Goal: Information Seeking & Learning: Learn about a topic

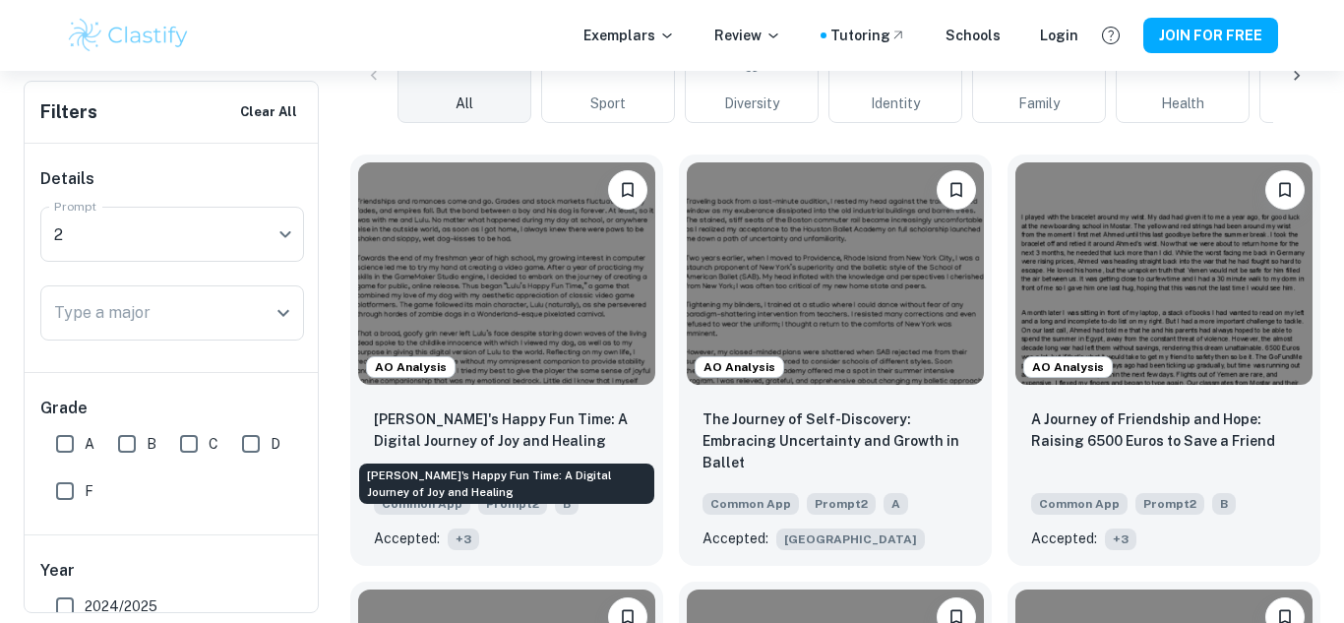
scroll to position [587, 0]
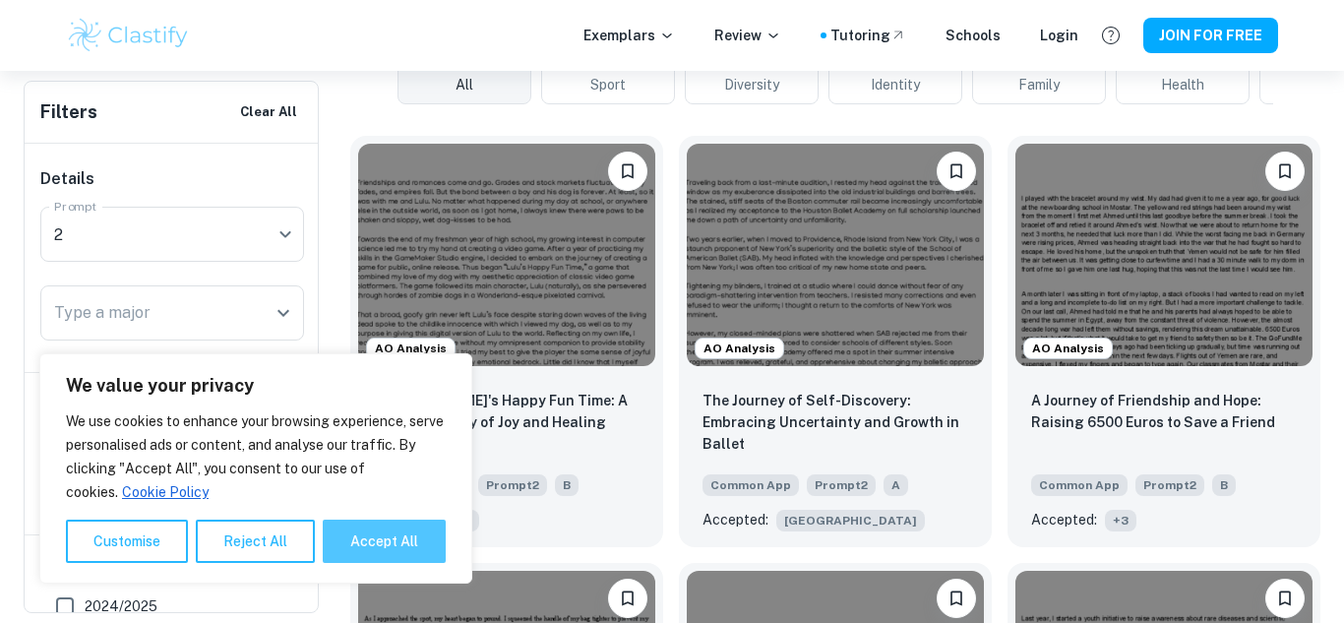
click at [384, 552] on button "Accept All" at bounding box center [384, 541] width 123 height 43
checkbox input "true"
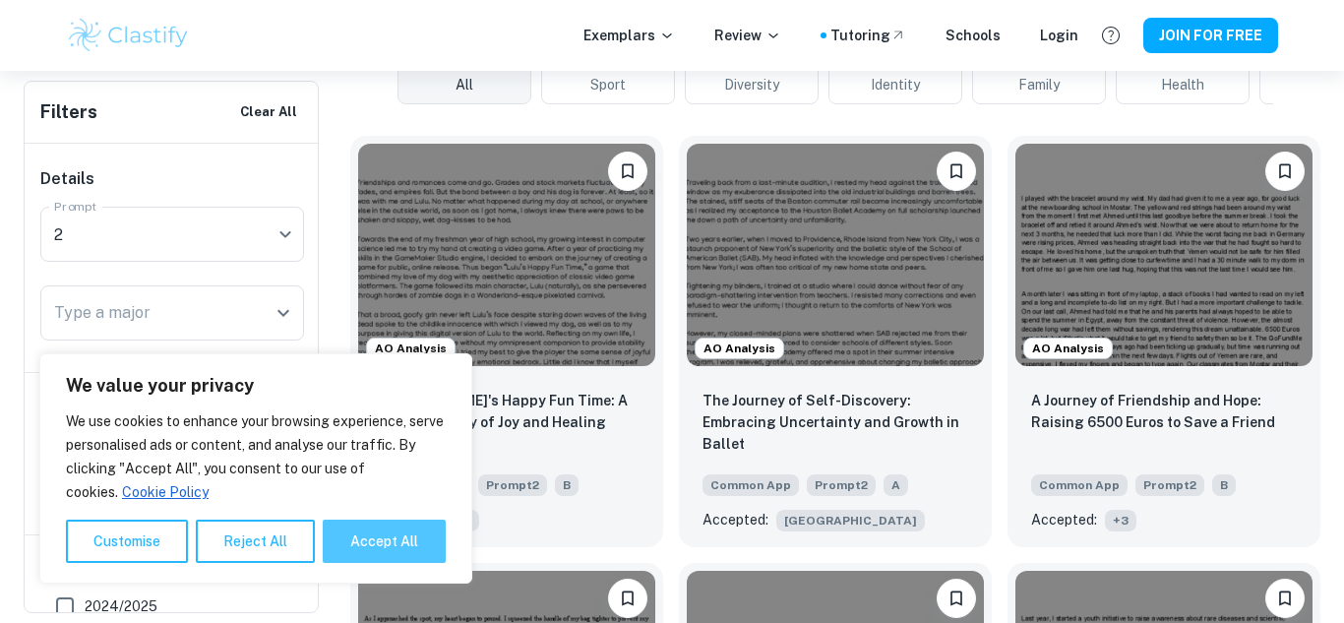
checkbox input "true"
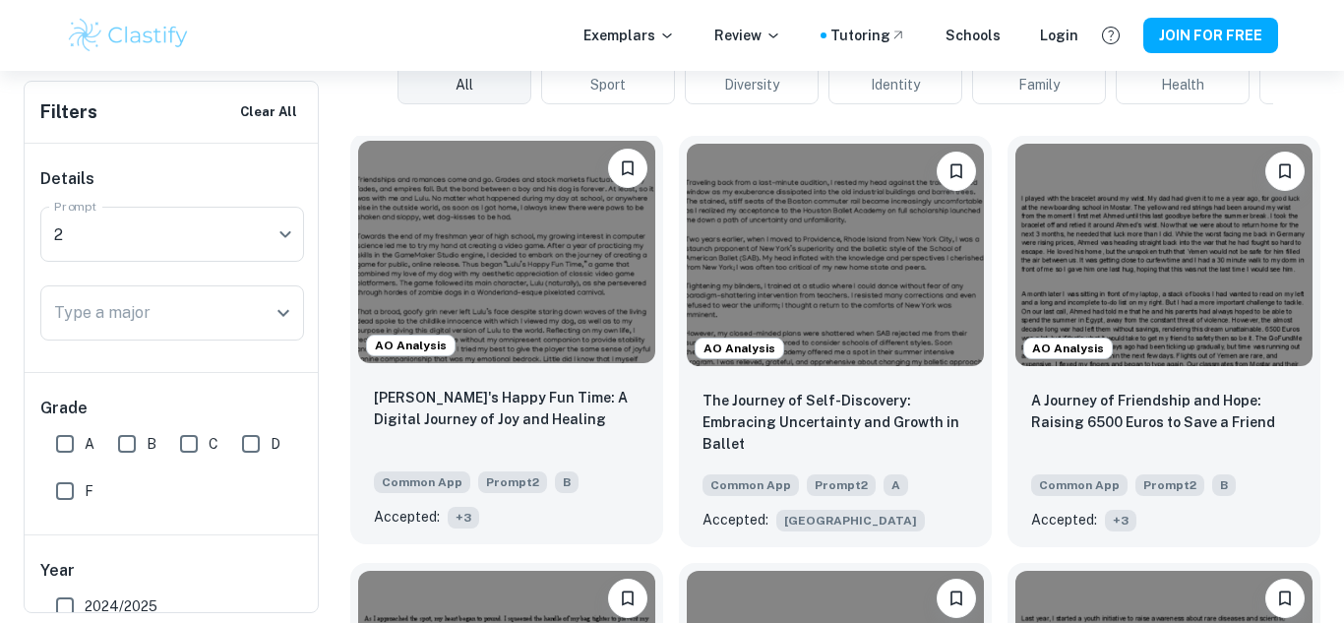
click at [463, 518] on span "+ 3" at bounding box center [463, 518] width 31 height 22
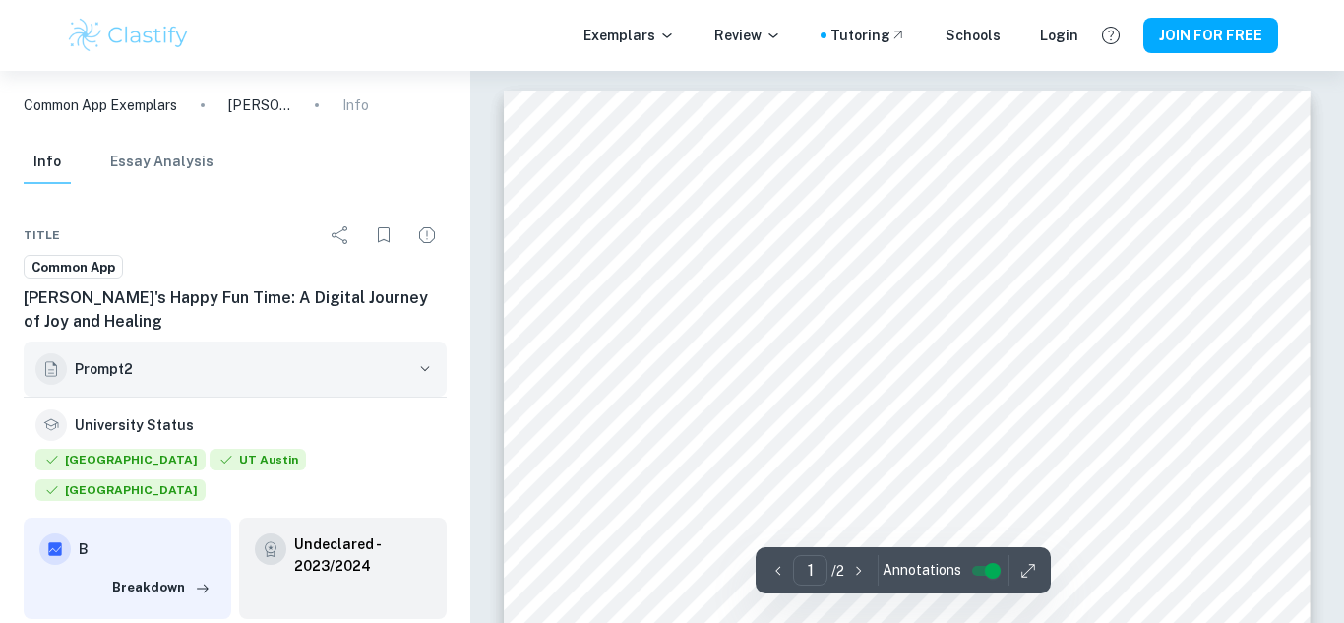
click at [417, 376] on icon "button" at bounding box center [425, 369] width 20 height 20
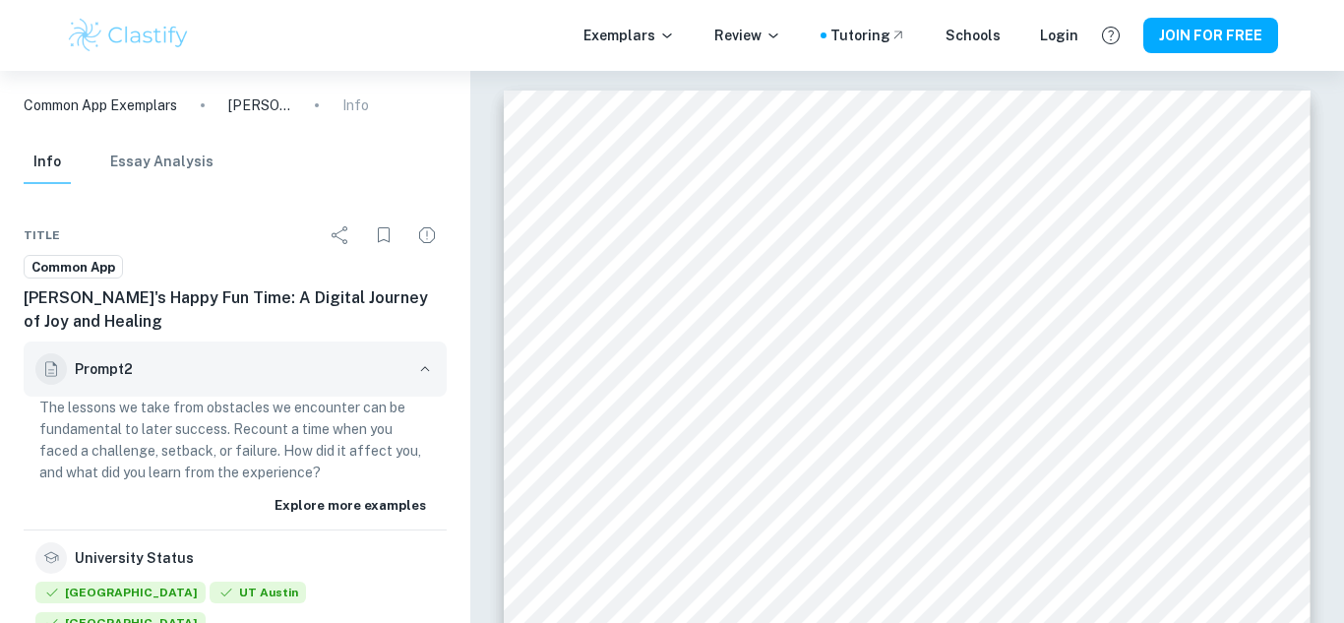
click at [417, 376] on icon "button" at bounding box center [425, 369] width 20 height 20
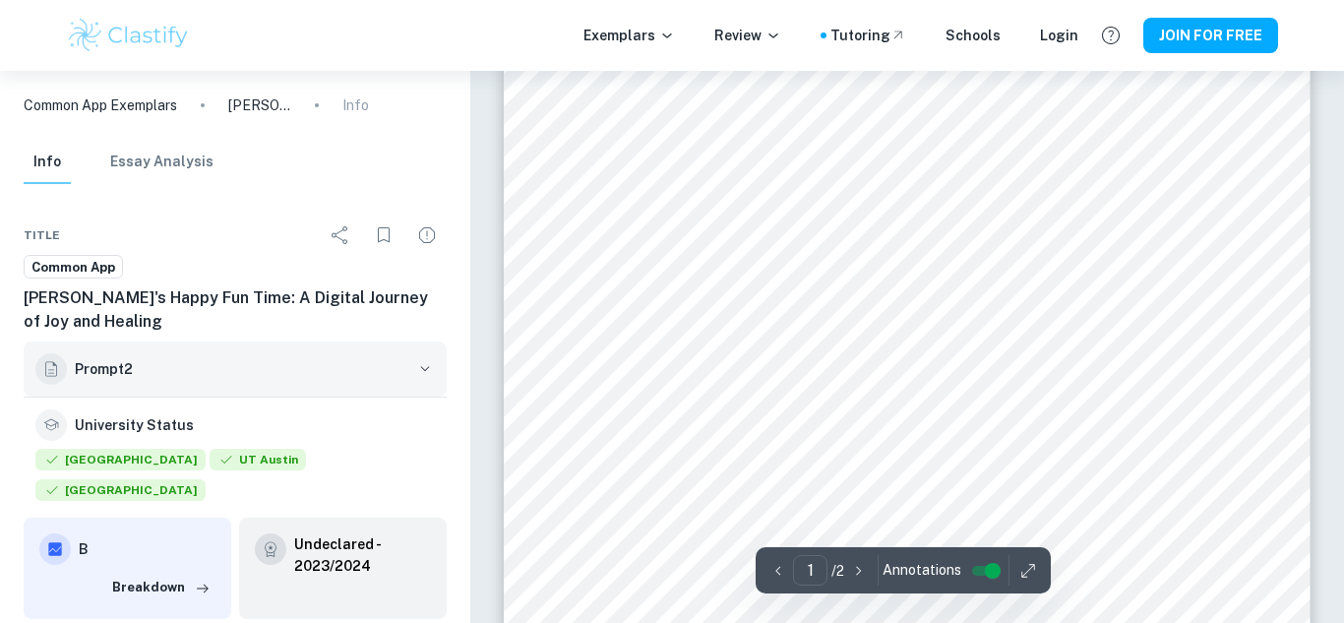
scroll to position [245, 0]
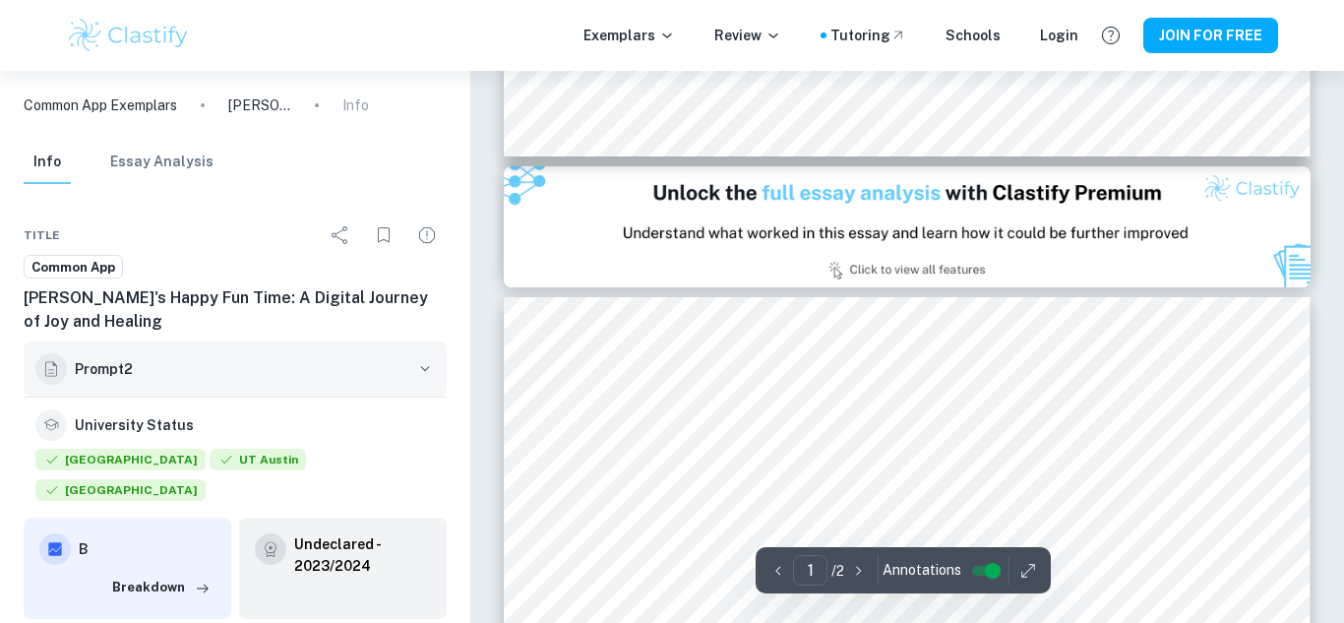
type input "2"
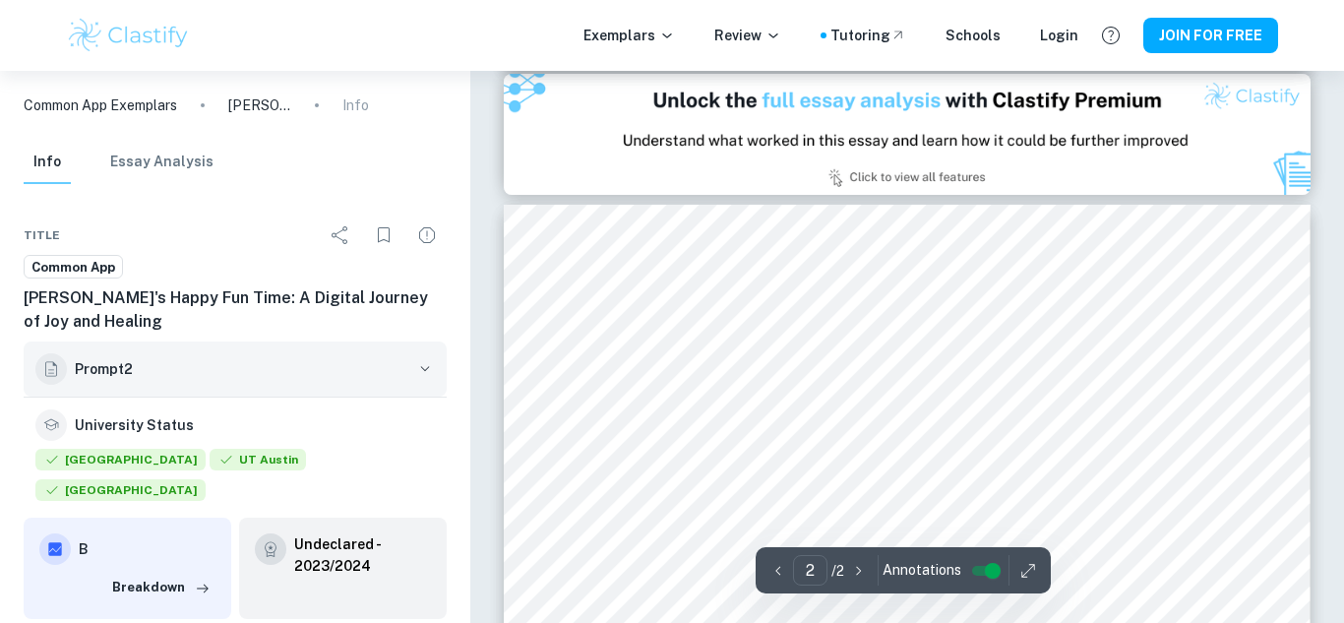
scroll to position [1168, 0]
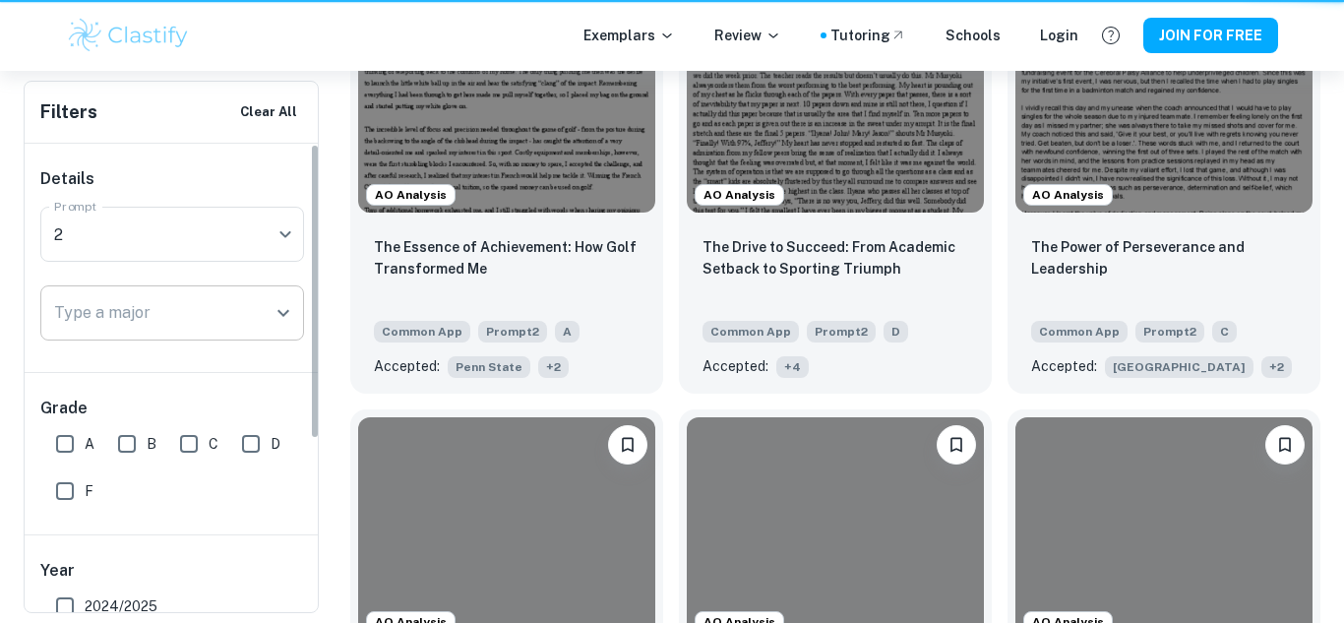
scroll to position [587, 0]
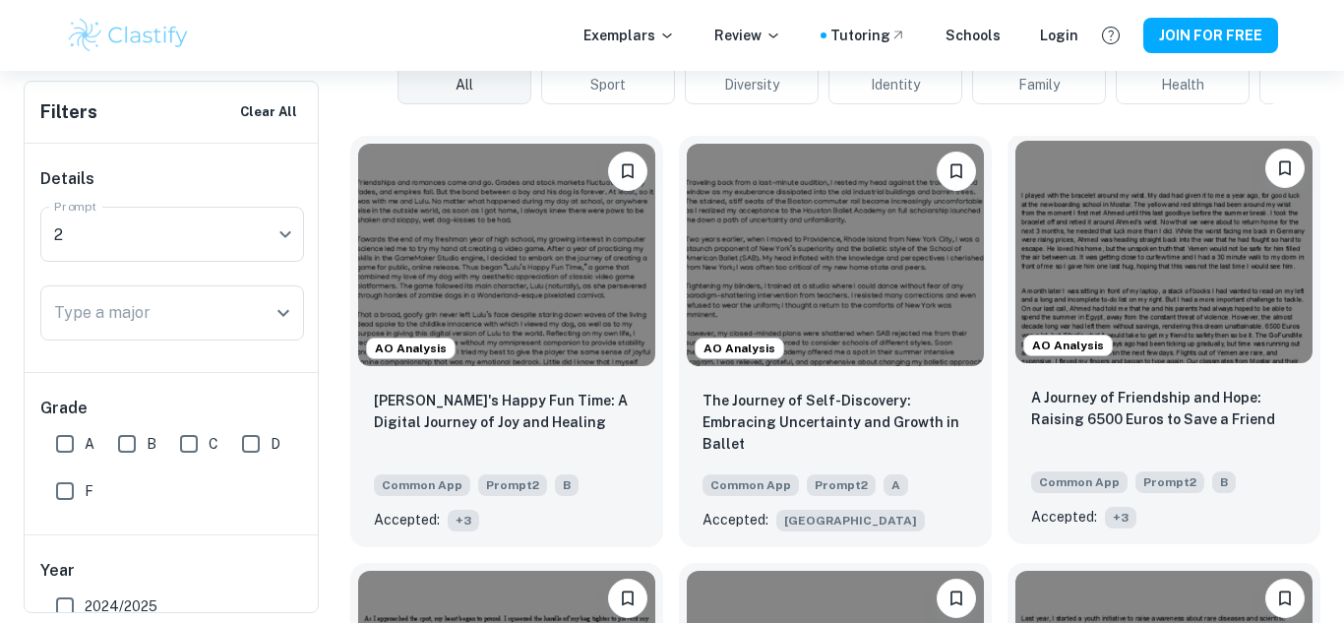
click at [1121, 521] on span "+ 3" at bounding box center [1120, 518] width 31 height 22
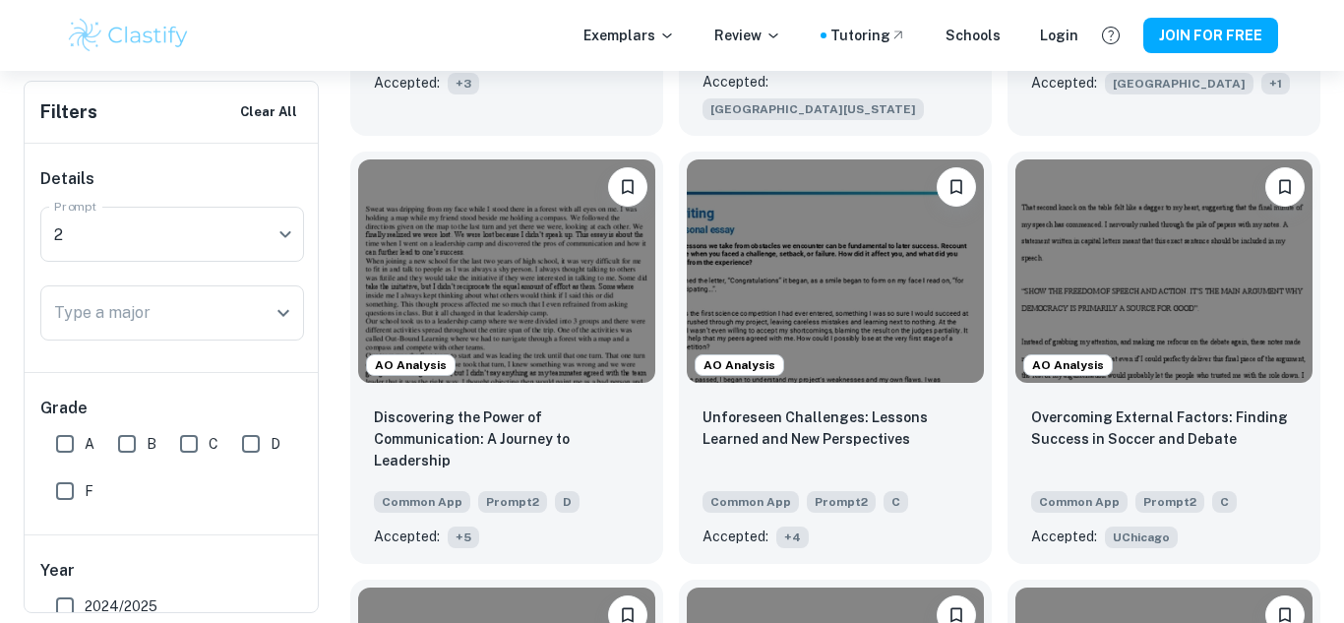
scroll to position [2765, 0]
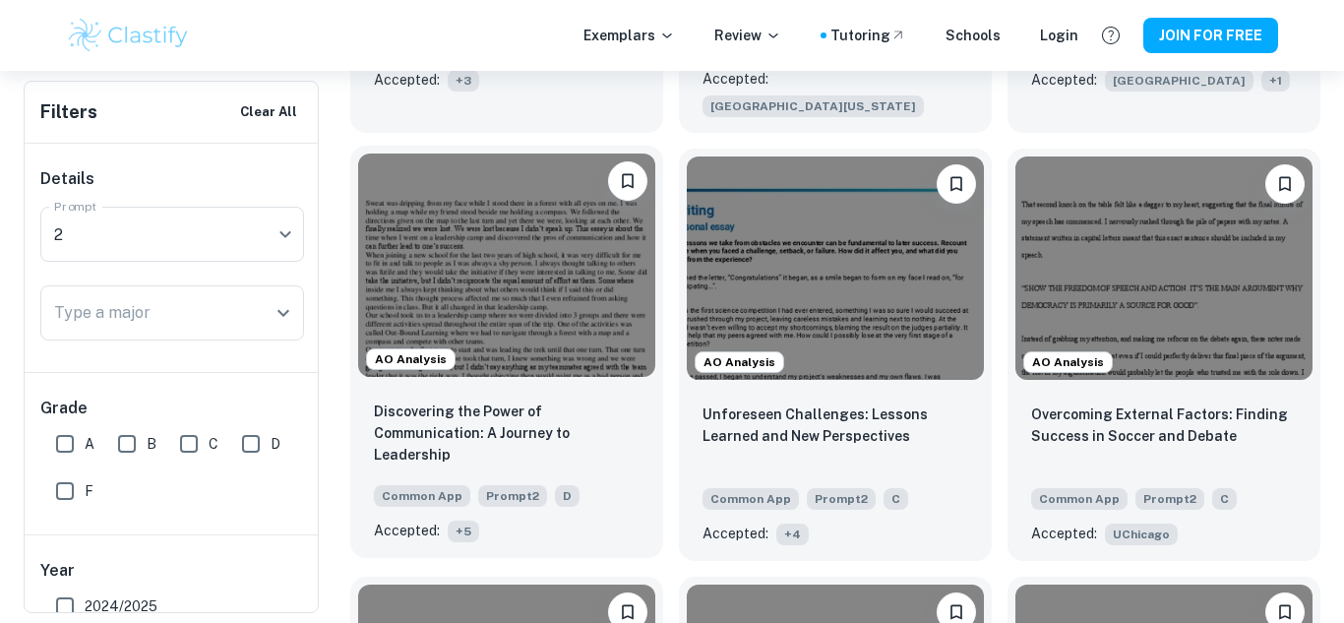
click at [460, 521] on span "+ 5" at bounding box center [463, 532] width 31 height 22
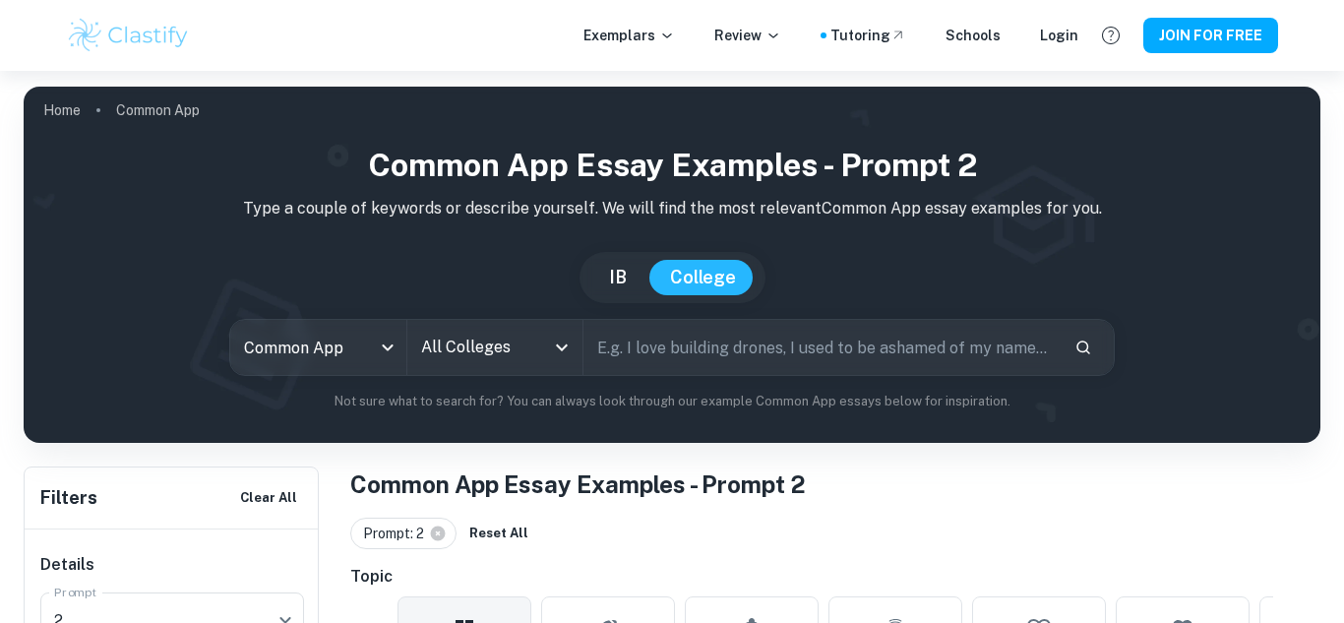
click at [516, 344] on input "All Colleges" at bounding box center [480, 347] width 129 height 37
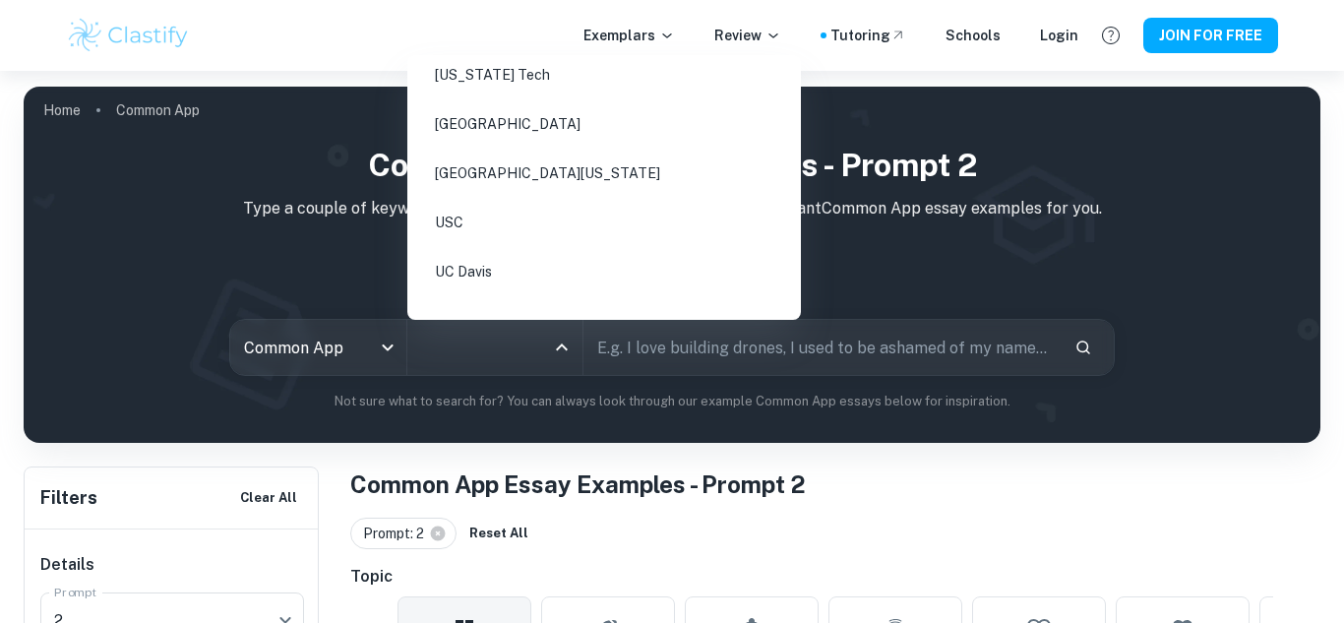
scroll to position [1265, 0]
click at [542, 206] on li "USC" at bounding box center [604, 220] width 378 height 45
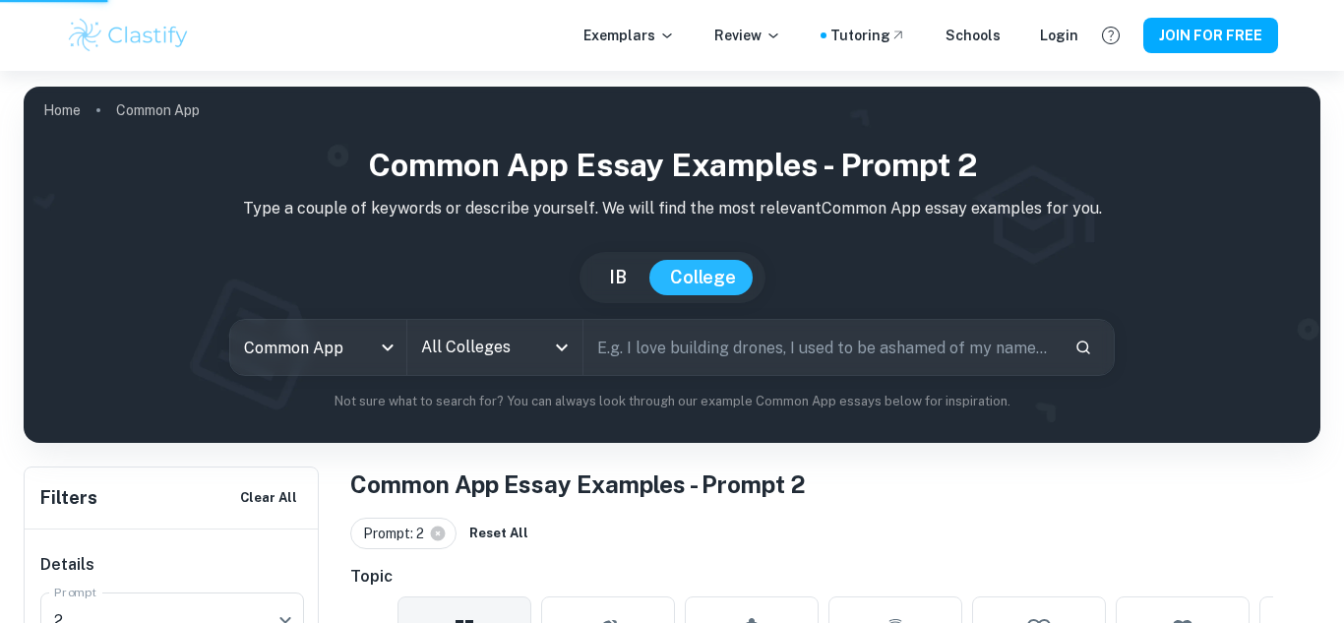
type input "USC"
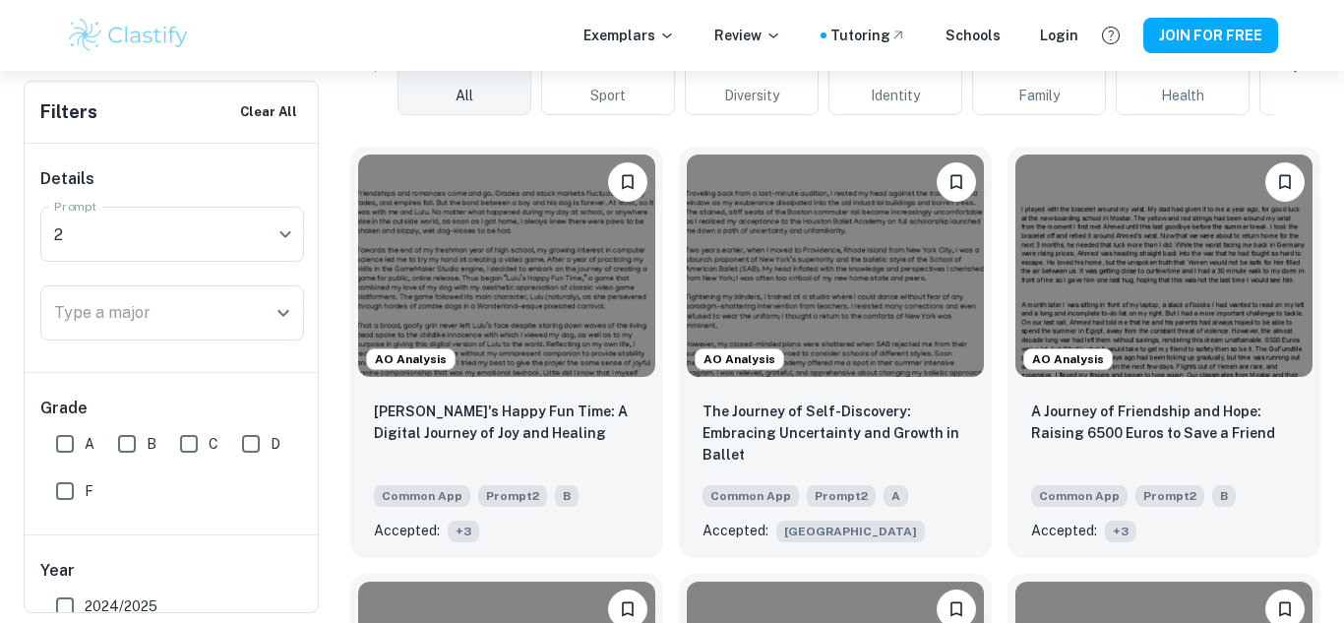
scroll to position [577, 0]
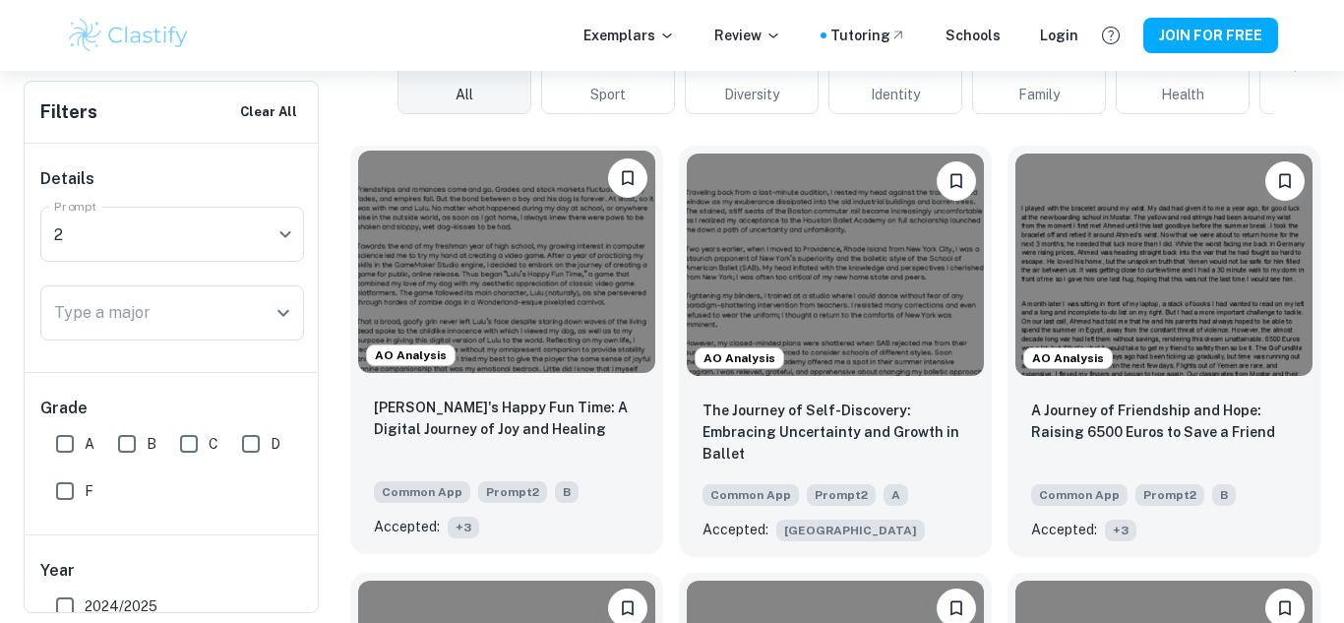
click at [472, 531] on span "+ 3" at bounding box center [463, 528] width 31 height 22
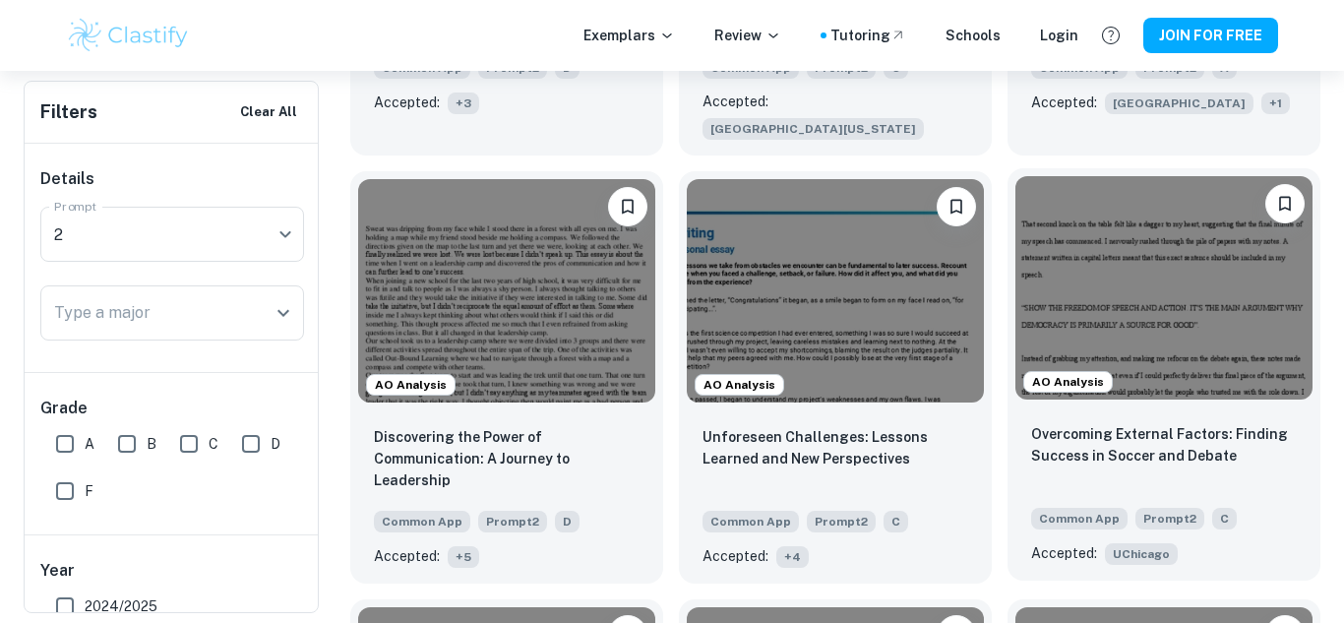
scroll to position [2731, 0]
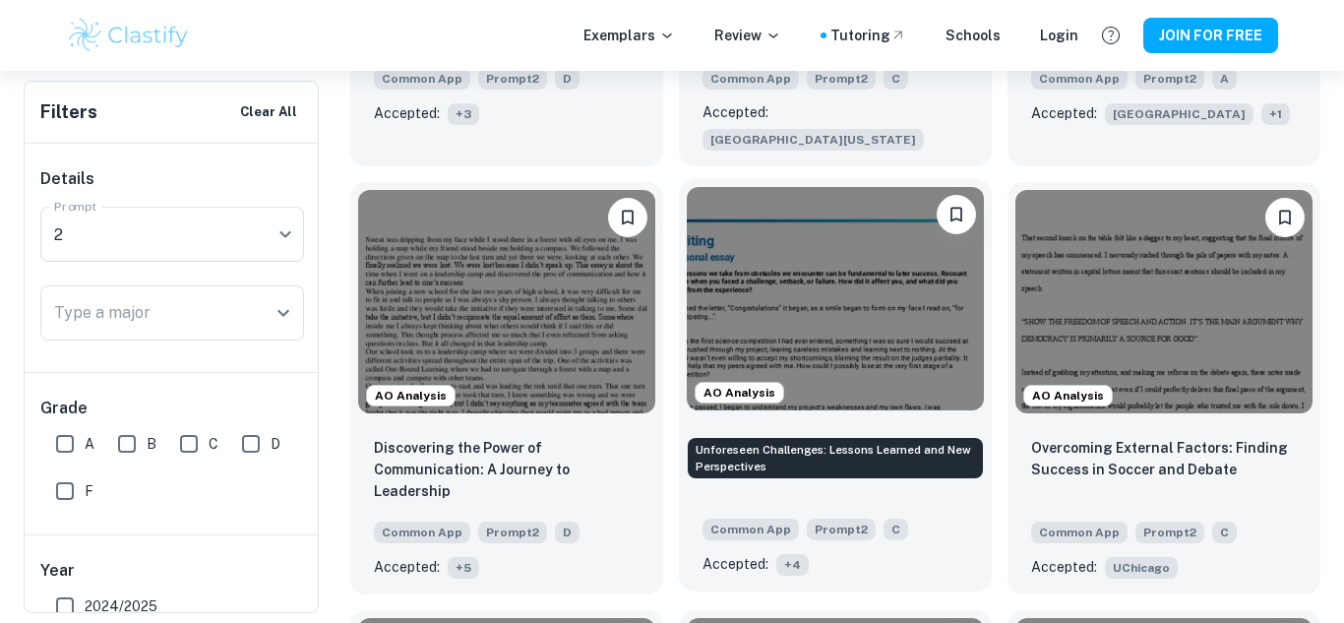
click at [762, 434] on p "Unforeseen Challenges: Lessons Learned and New Perspectives" at bounding box center [836, 455] width 266 height 43
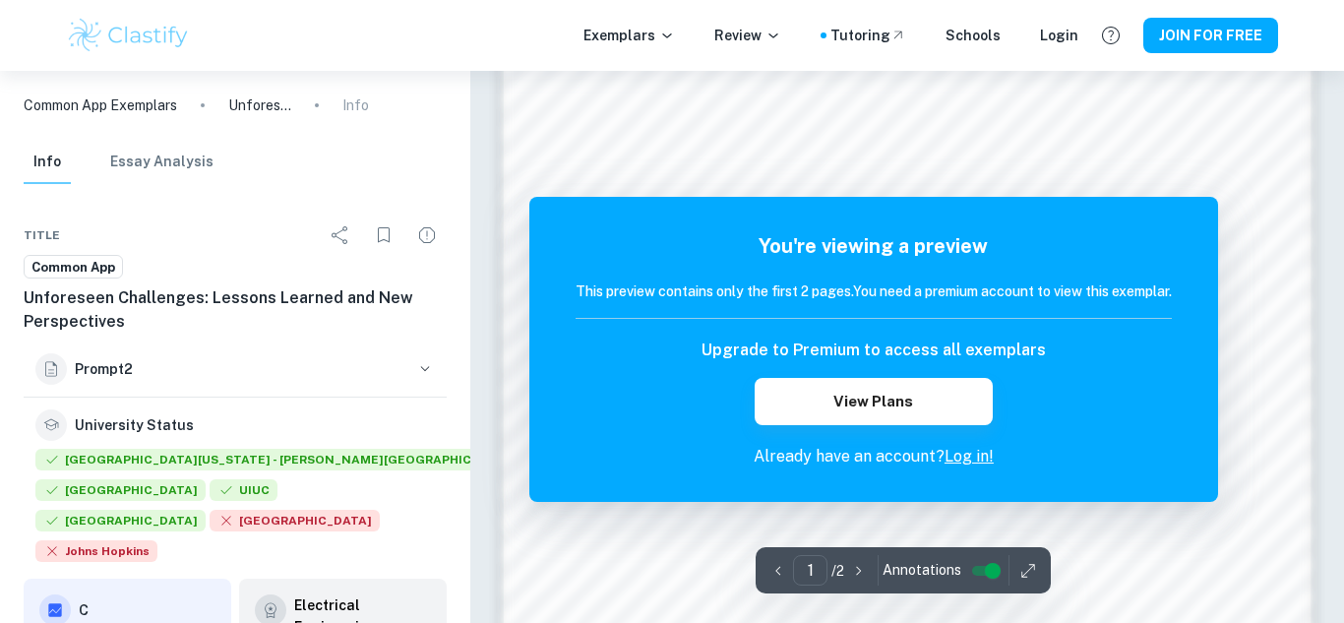
scroll to position [1700, 0]
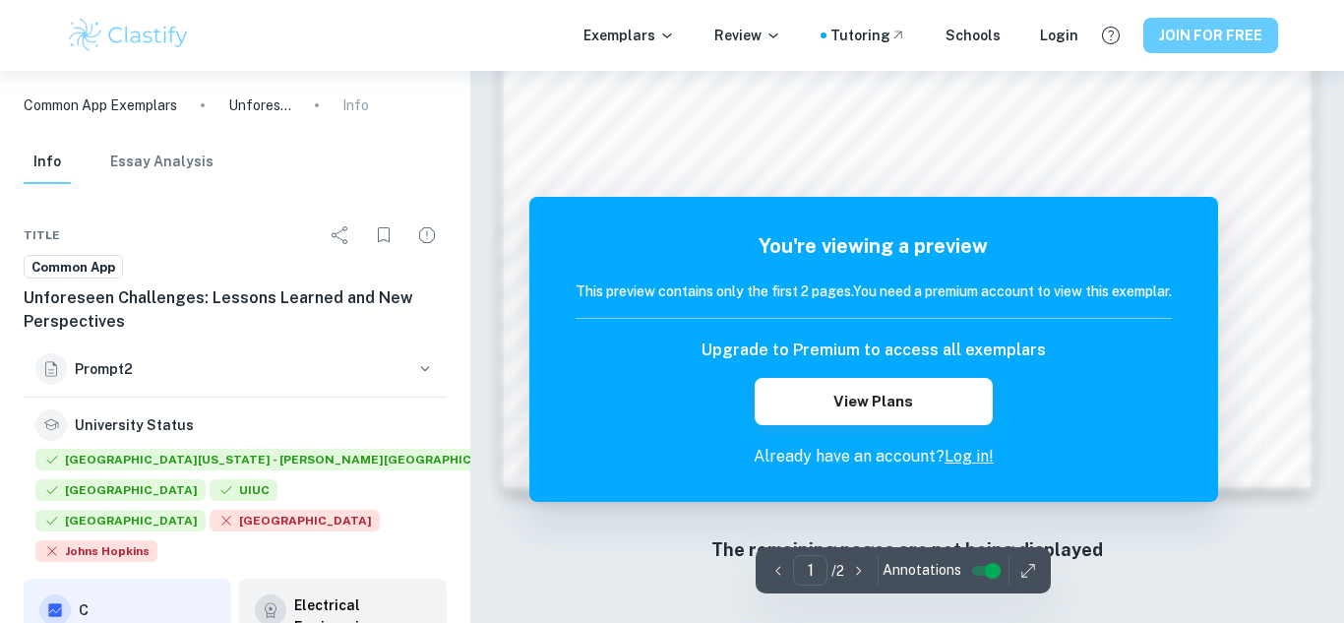
click at [1205, 31] on button "JOIN FOR FREE" at bounding box center [1211, 35] width 135 height 35
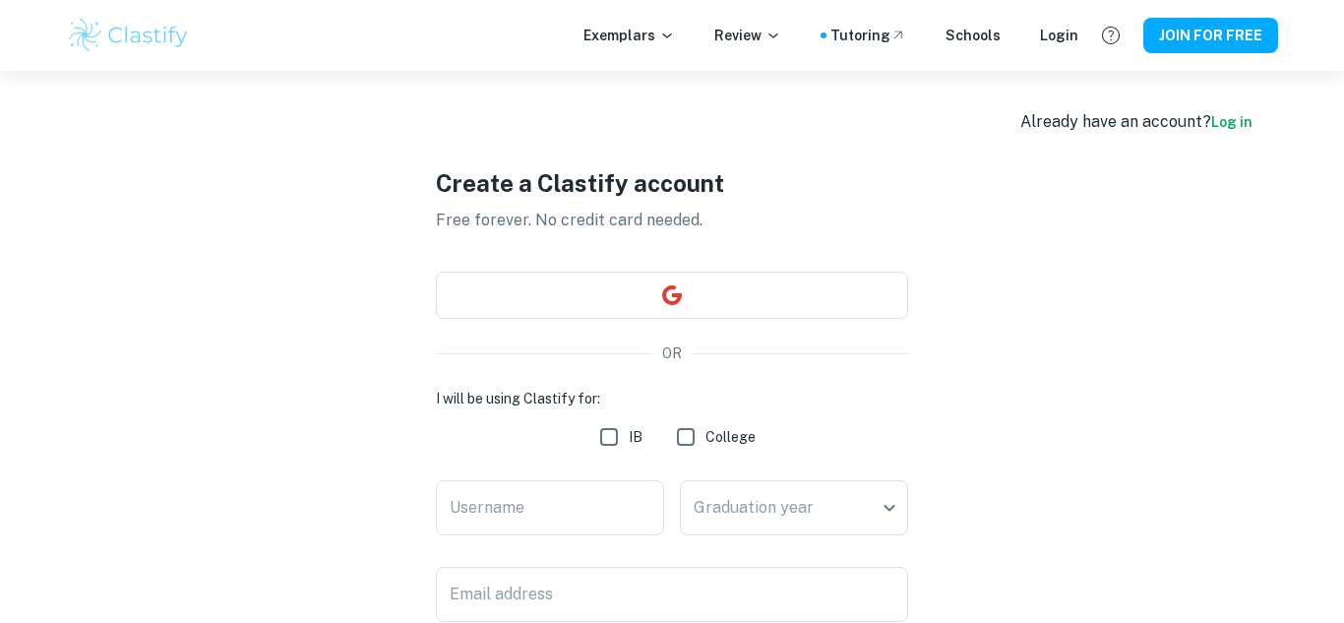
click at [693, 439] on input "College" at bounding box center [685, 436] width 39 height 39
checkbox input "true"
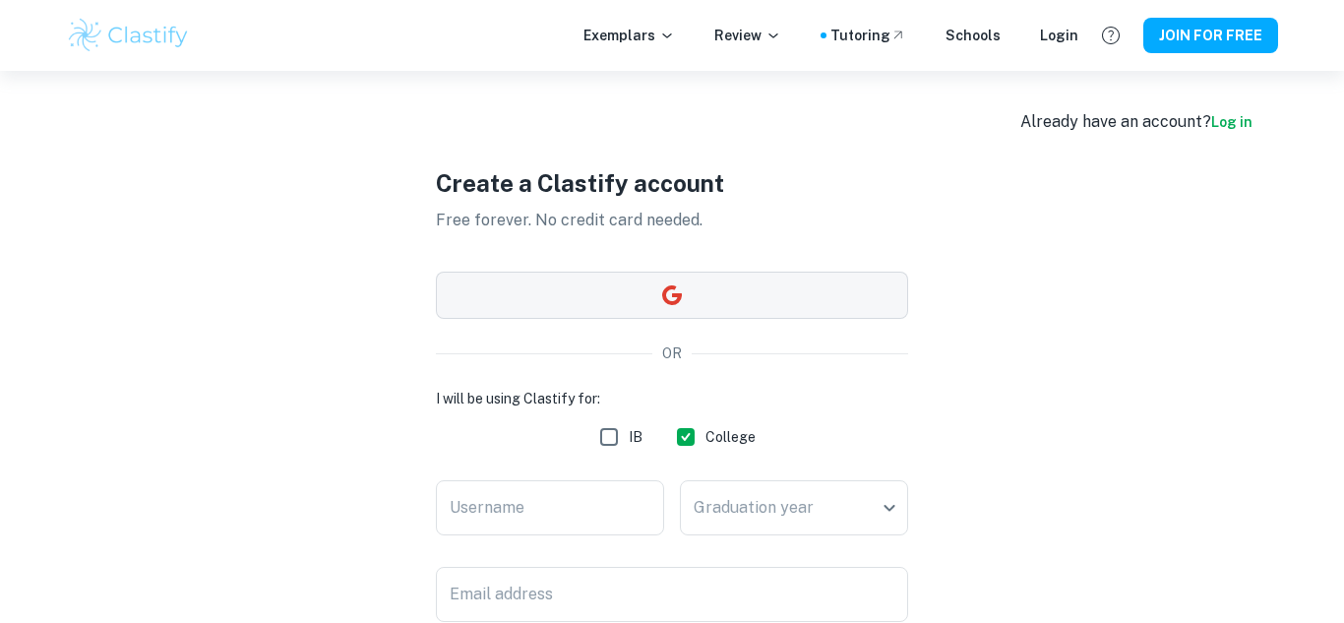
click at [737, 297] on button "button" at bounding box center [672, 295] width 472 height 47
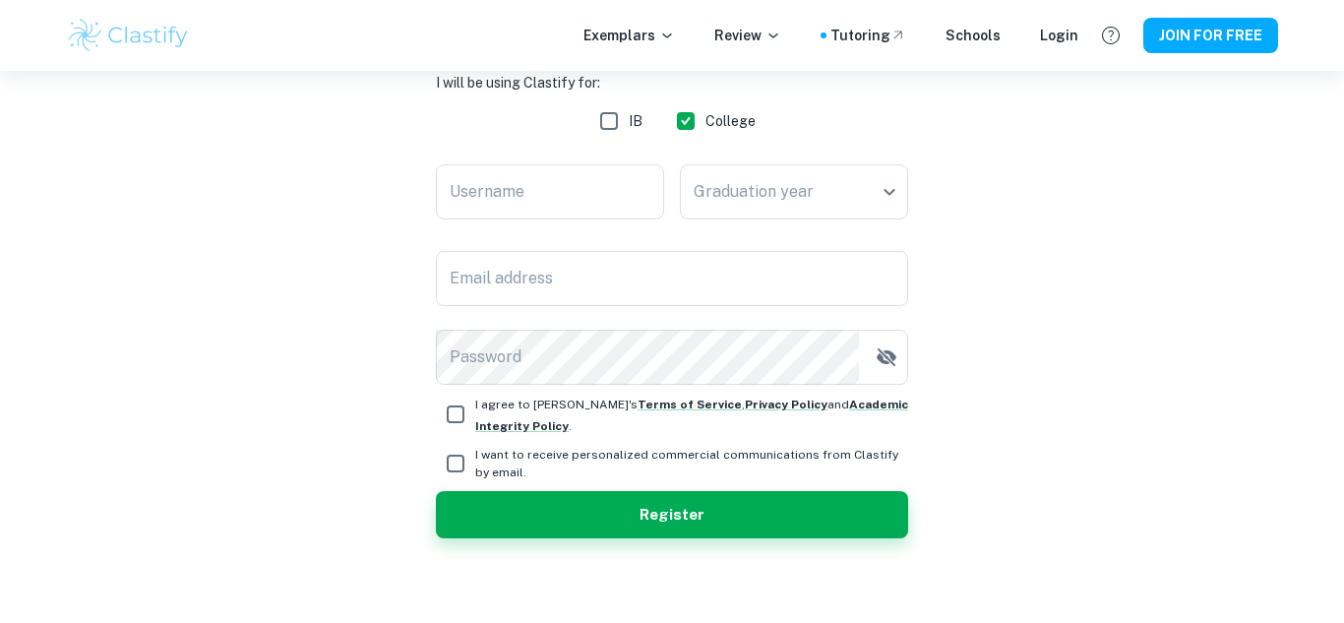
scroll to position [326, 0]
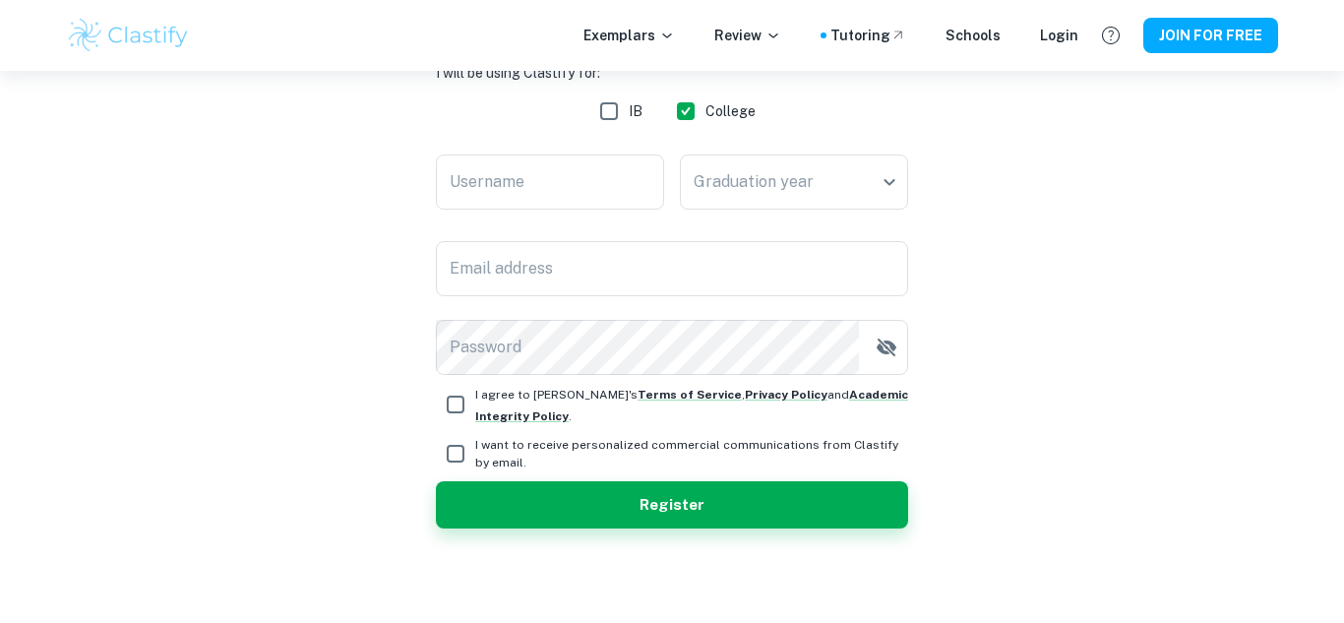
click at [457, 295] on input "Email address" at bounding box center [672, 268] width 472 height 55
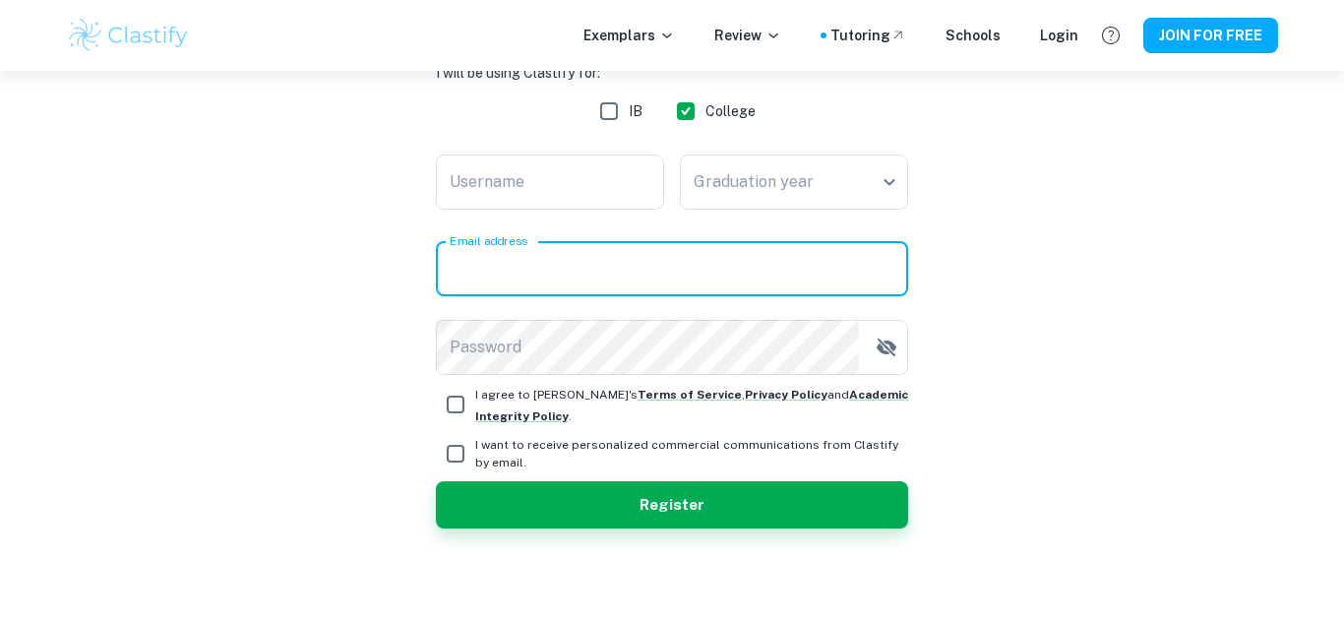
type input "[EMAIL_ADDRESS][DOMAIN_NAME]"
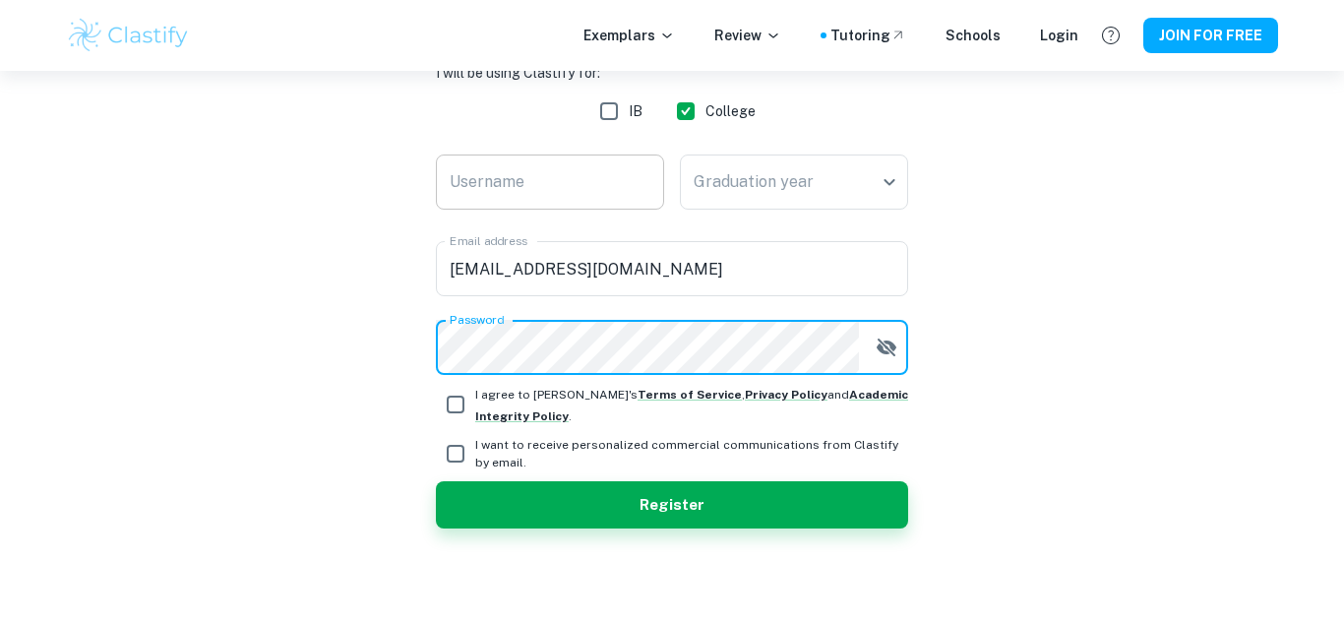
click at [506, 198] on input "Username" at bounding box center [550, 182] width 228 height 55
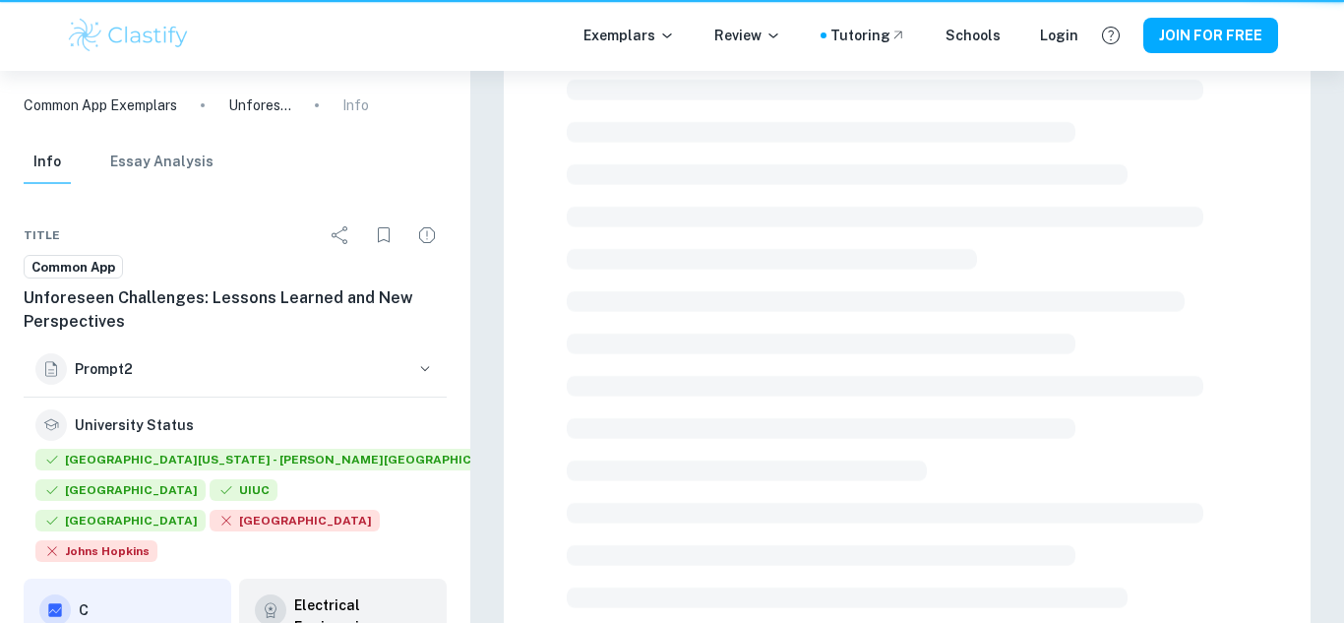
scroll to position [609, 0]
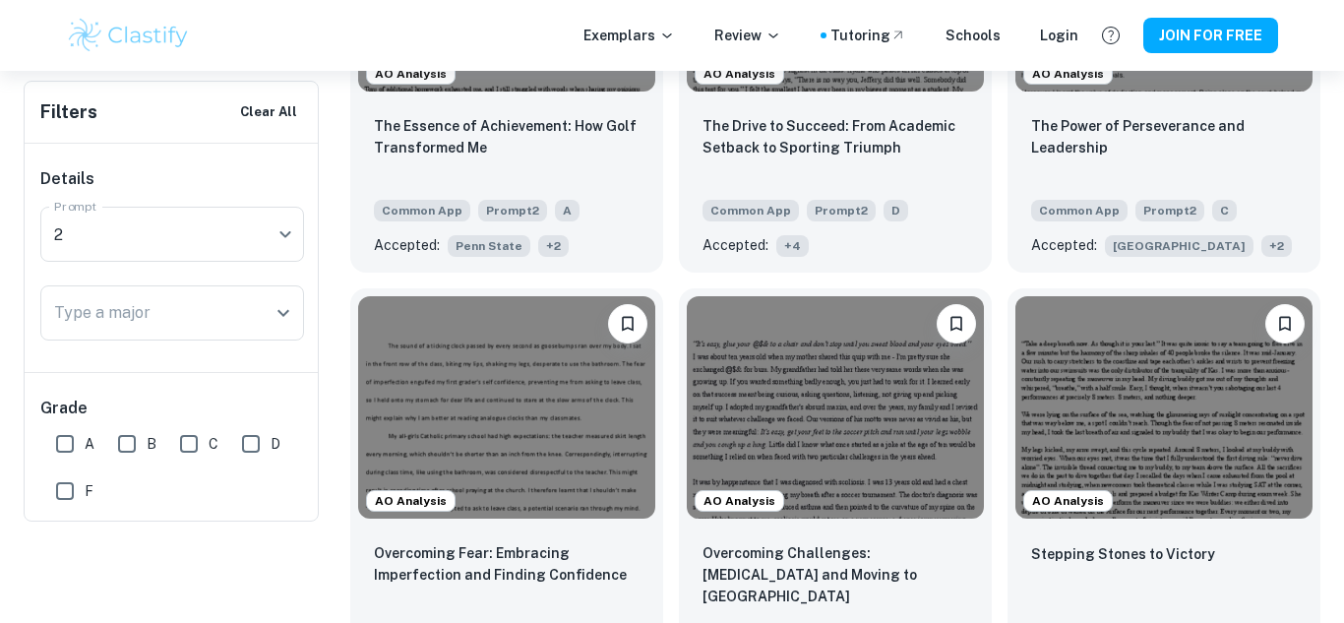
scroll to position [292, 0]
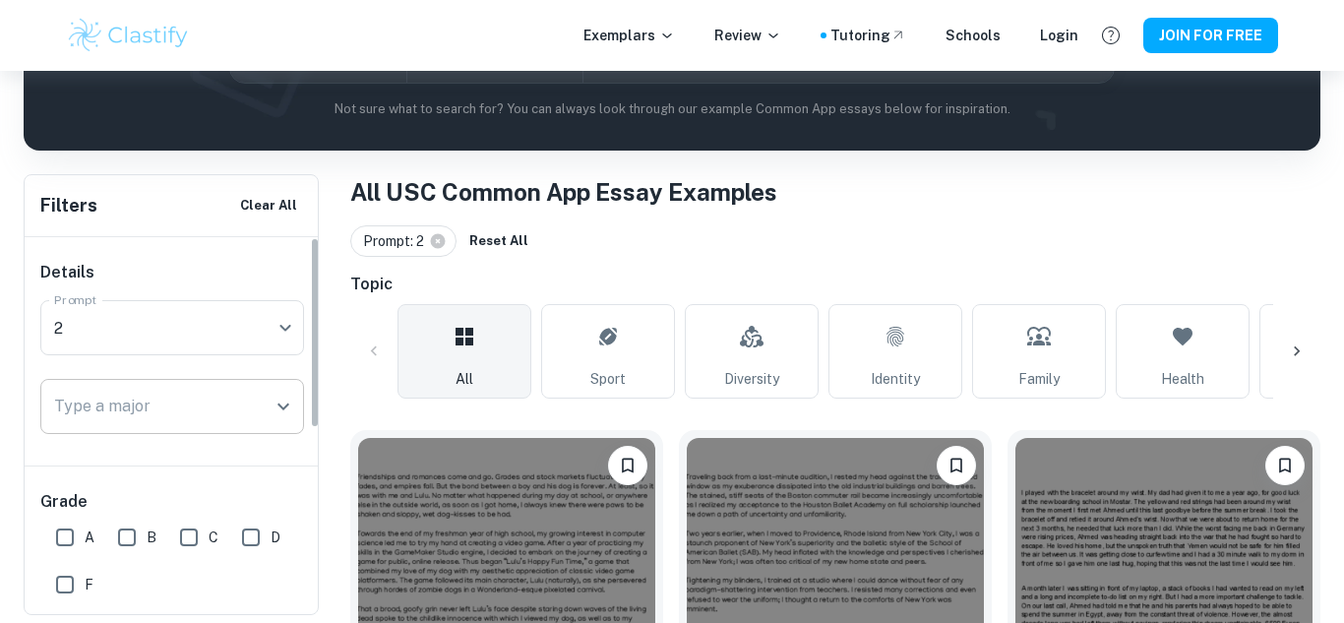
click at [233, 412] on input "Type a major" at bounding box center [157, 406] width 217 height 37
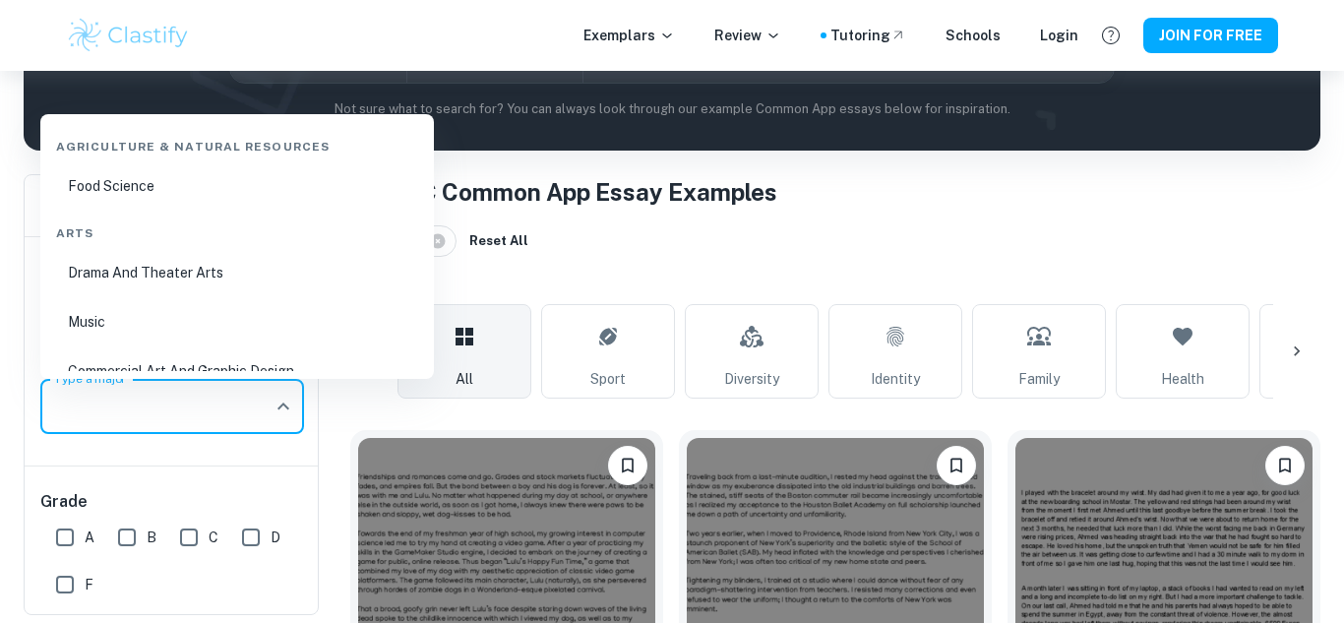
click at [233, 412] on input "Type a major" at bounding box center [157, 406] width 217 height 37
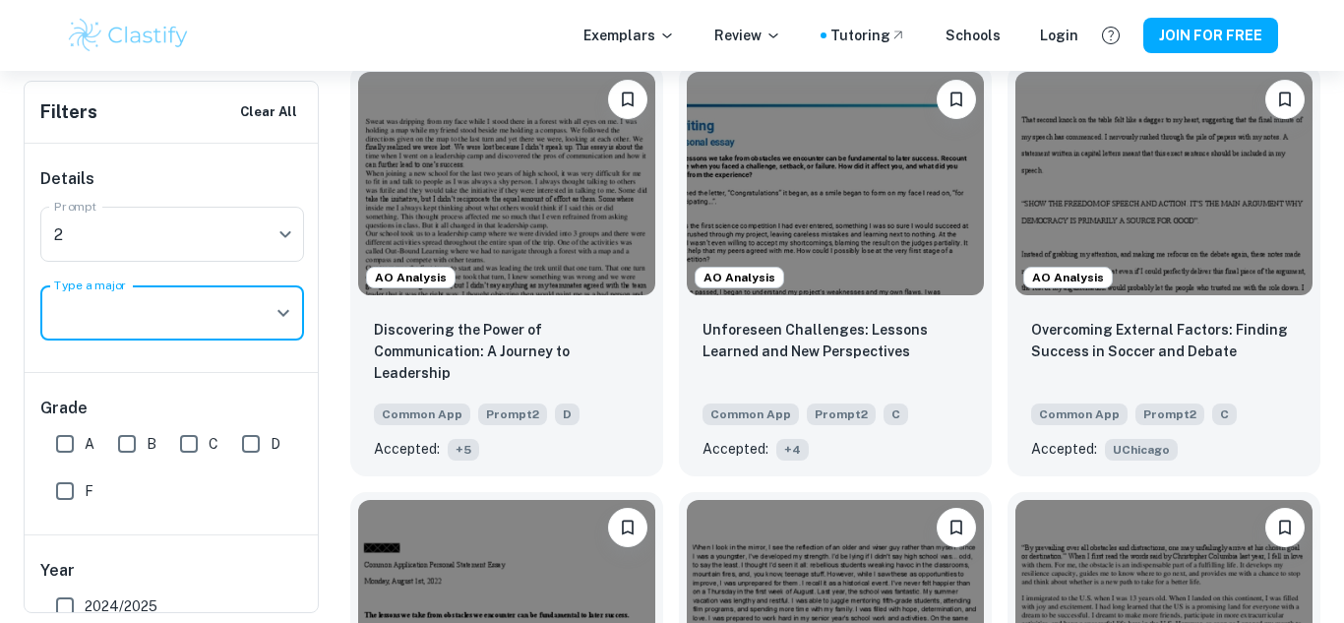
scroll to position [2850, 0]
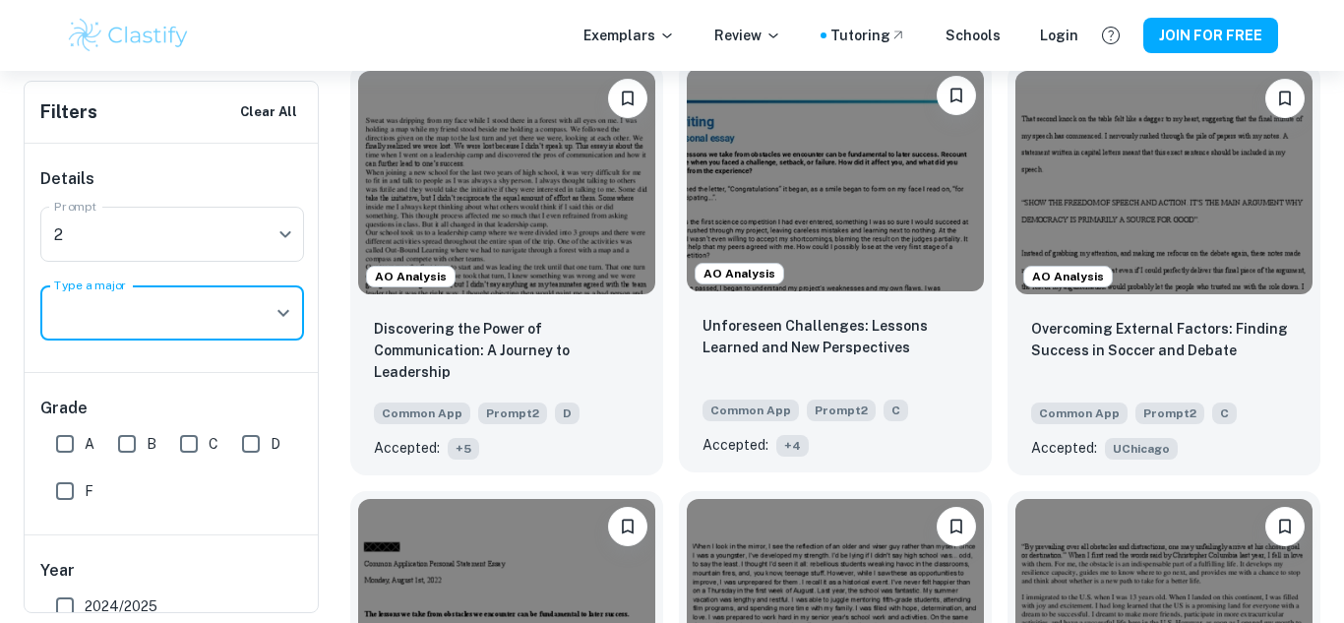
click at [788, 435] on span "+ 4" at bounding box center [793, 446] width 32 height 22
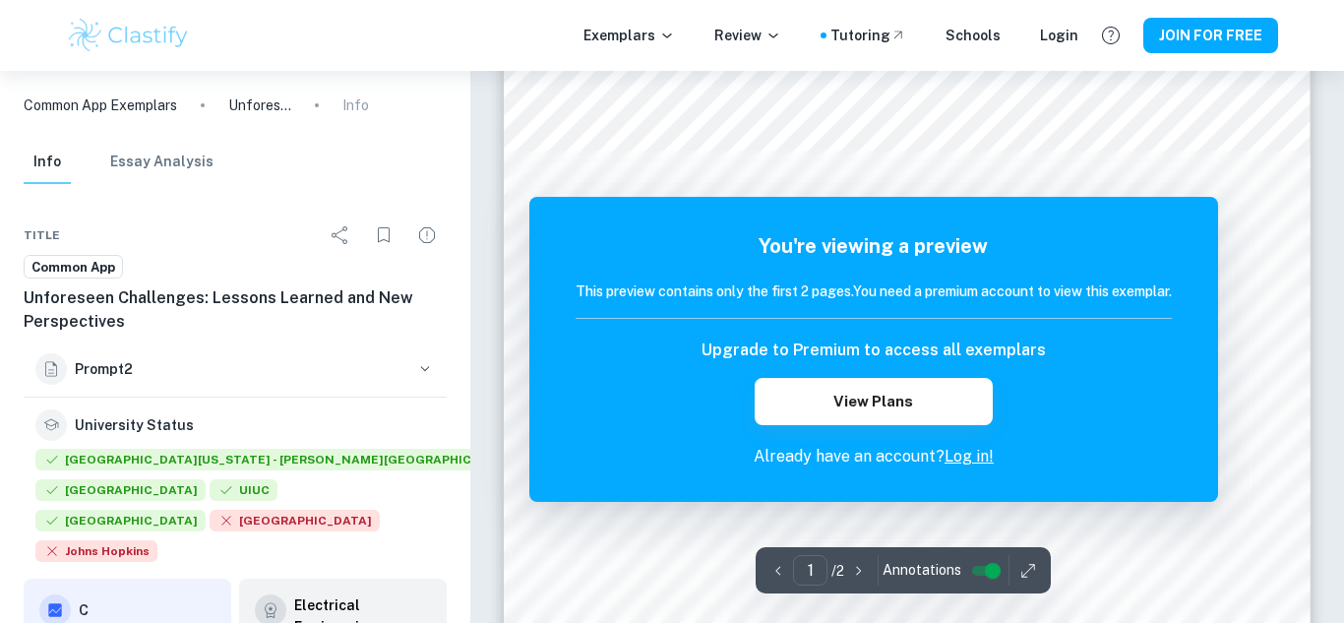
scroll to position [259, 0]
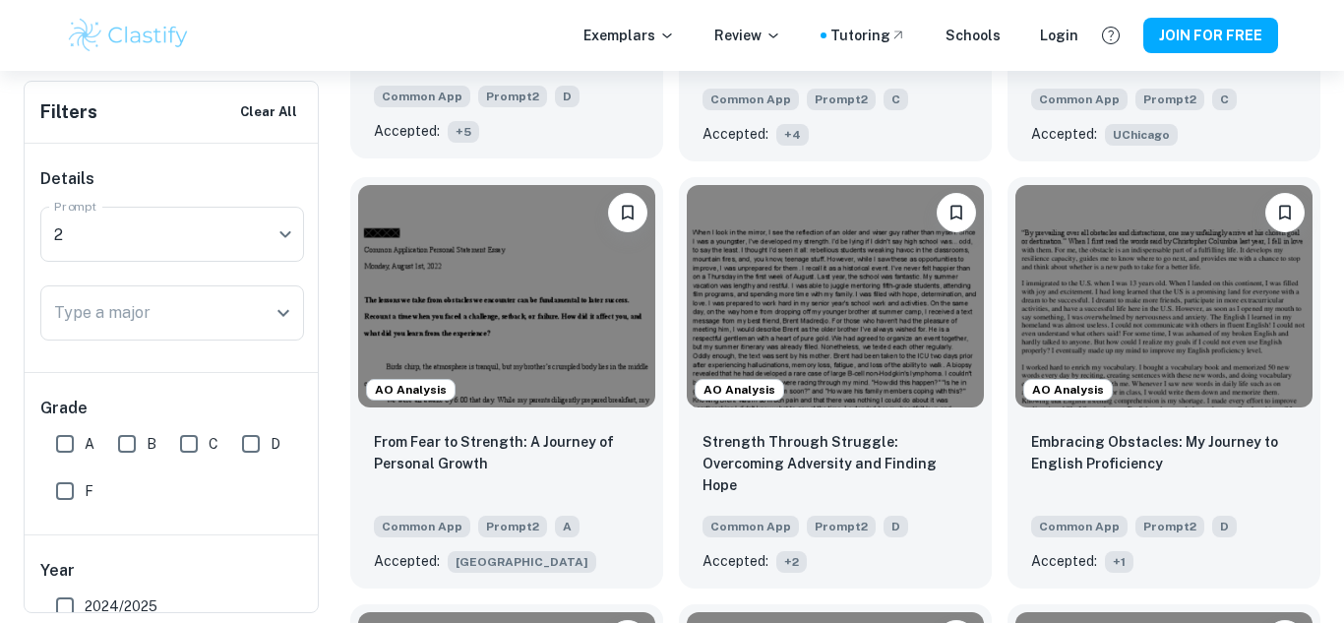
scroll to position [3165, 0]
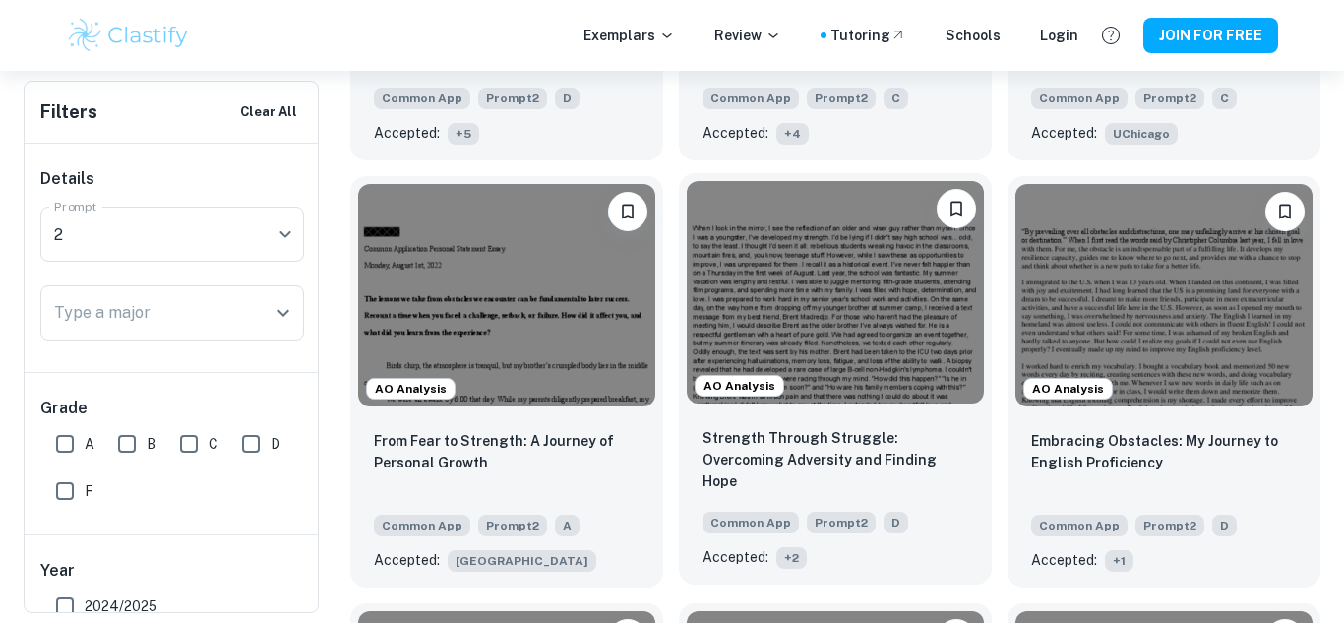
click at [787, 517] on div "Strength Through Struggle: Overcoming Adversity and Finding Hope Common App Pro…" at bounding box center [835, 497] width 313 height 173
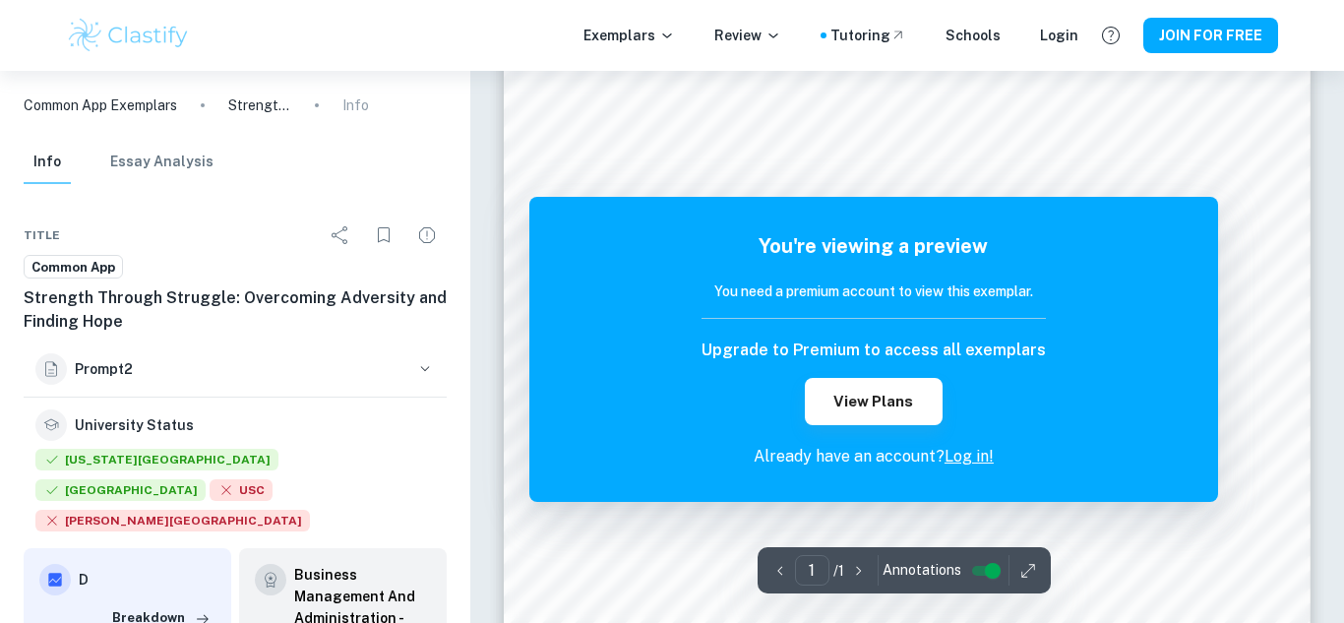
scroll to position [531, 0]
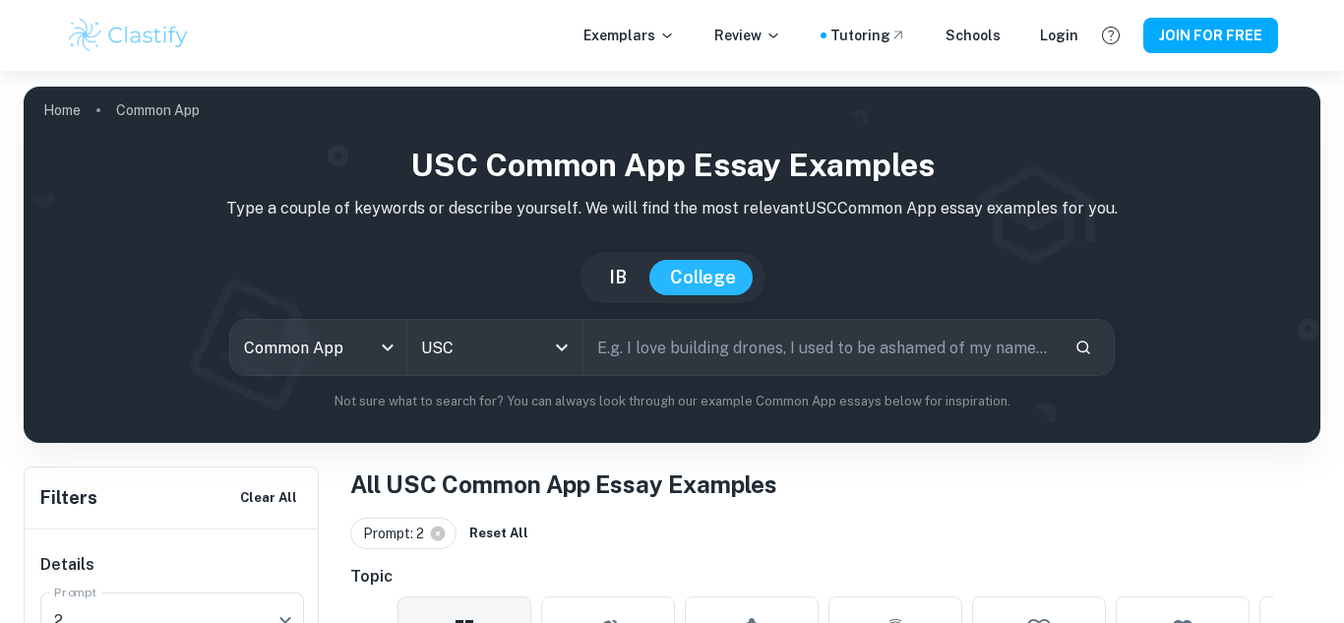
scroll to position [70, 0]
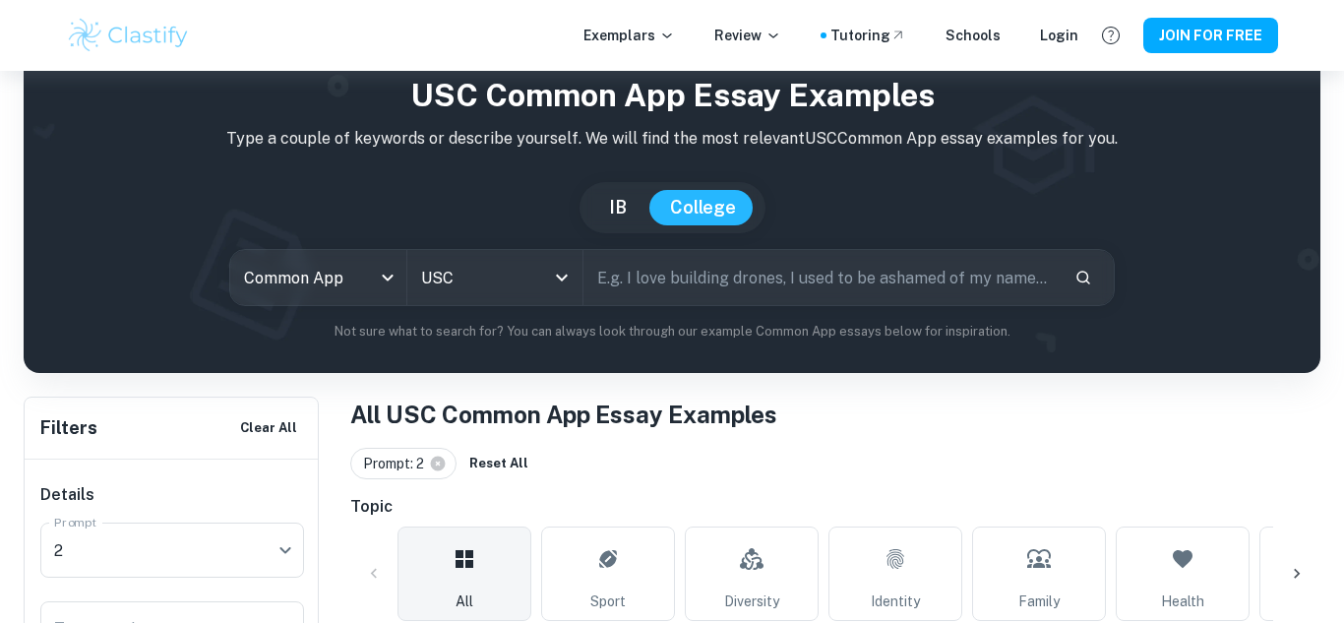
click at [631, 275] on input "text" at bounding box center [821, 277] width 475 height 55
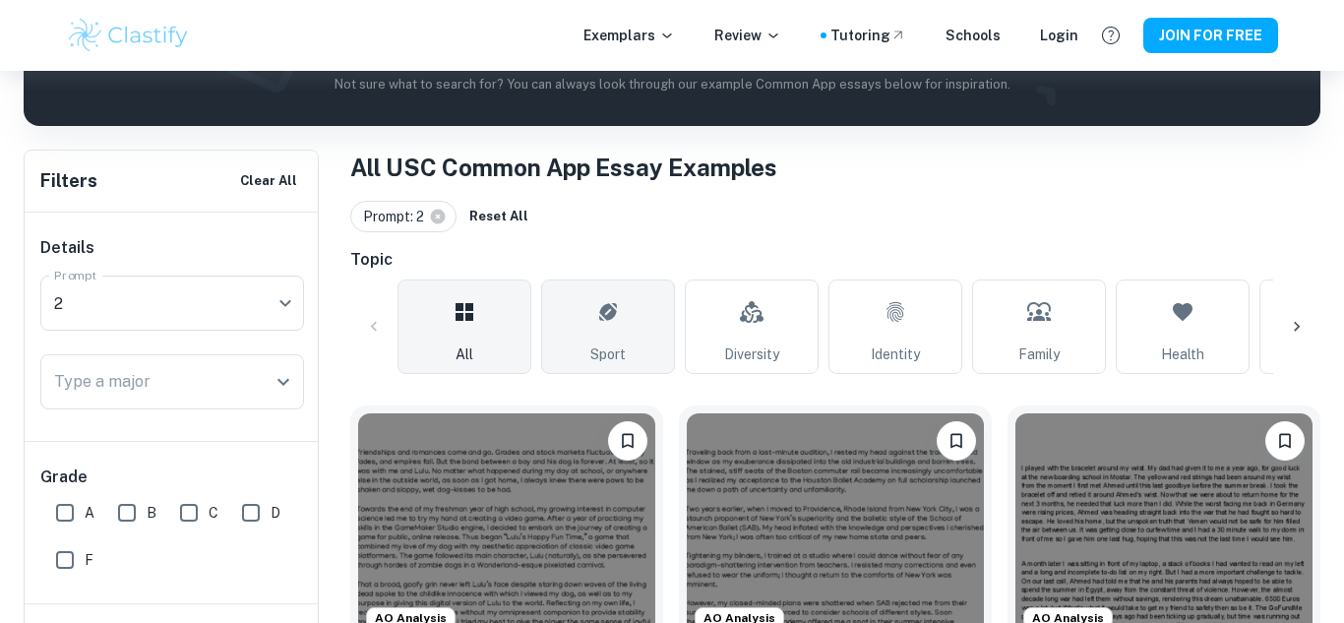
scroll to position [384, 0]
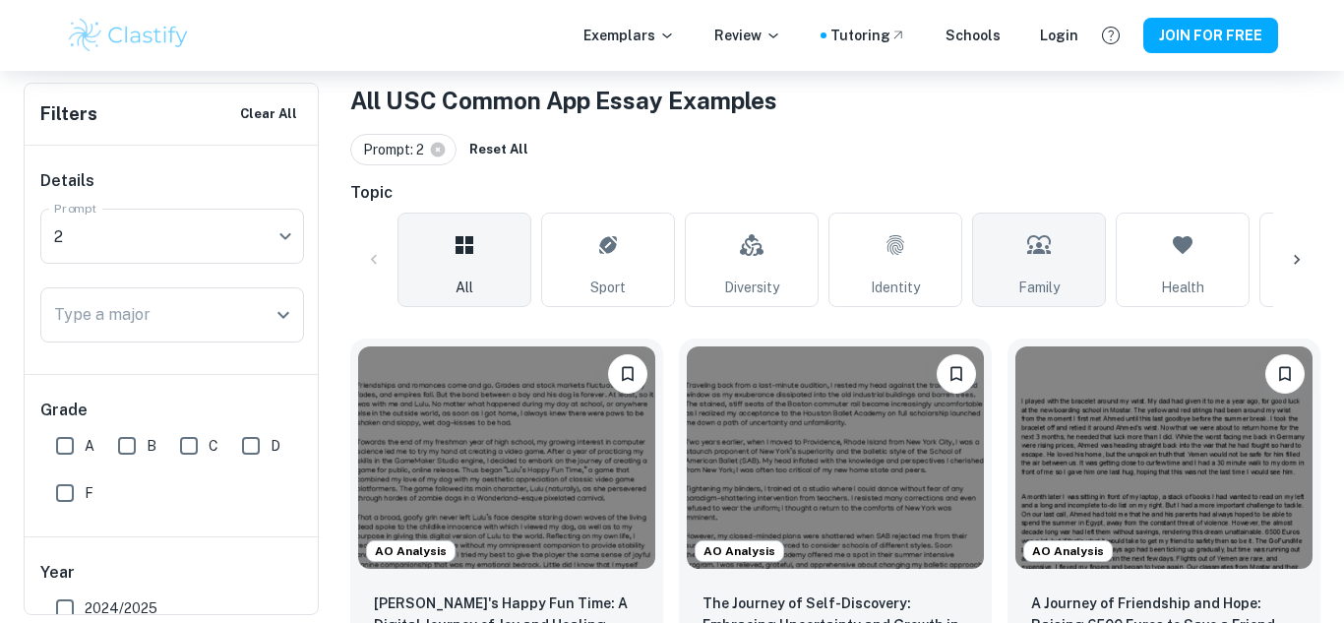
click at [1065, 263] on link "Family" at bounding box center [1039, 260] width 134 height 94
type input "Family"
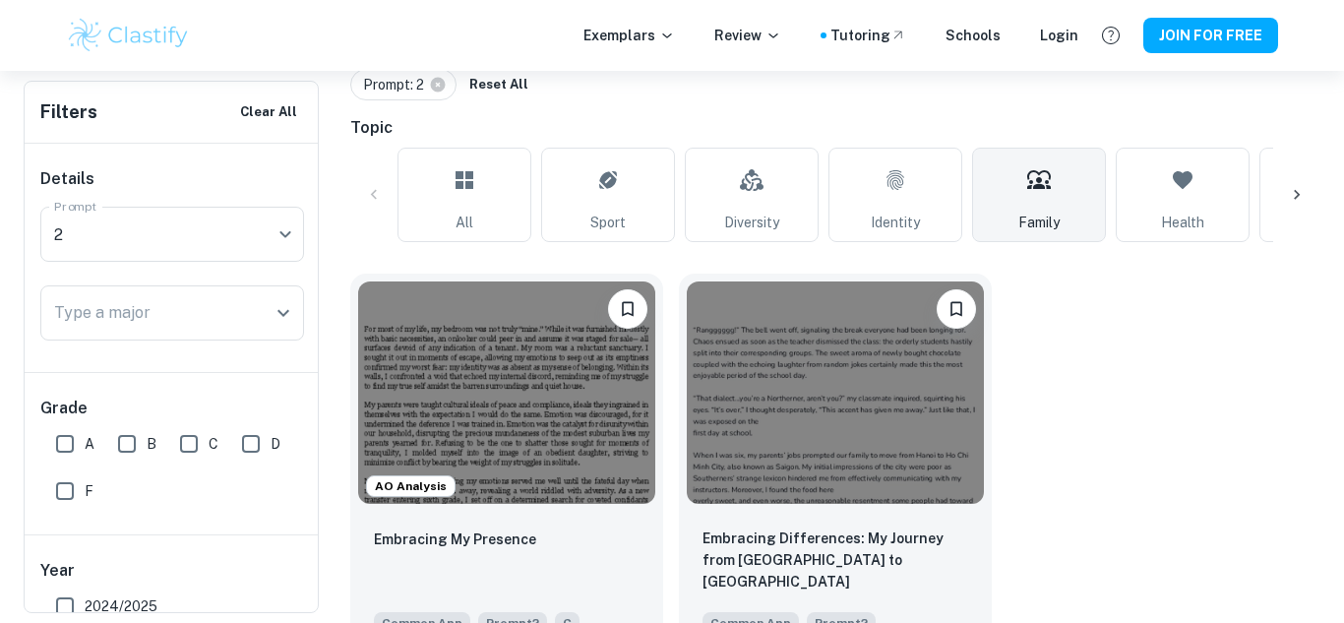
scroll to position [512, 0]
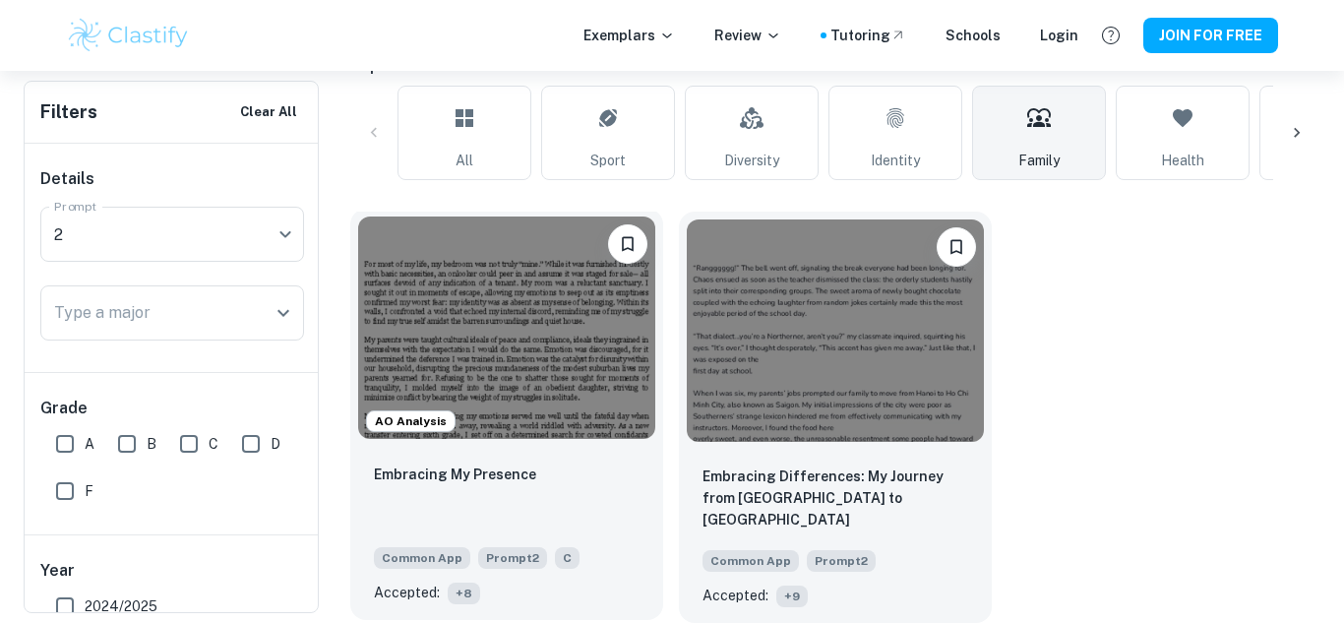
click at [465, 593] on span "+ 8" at bounding box center [464, 594] width 32 height 22
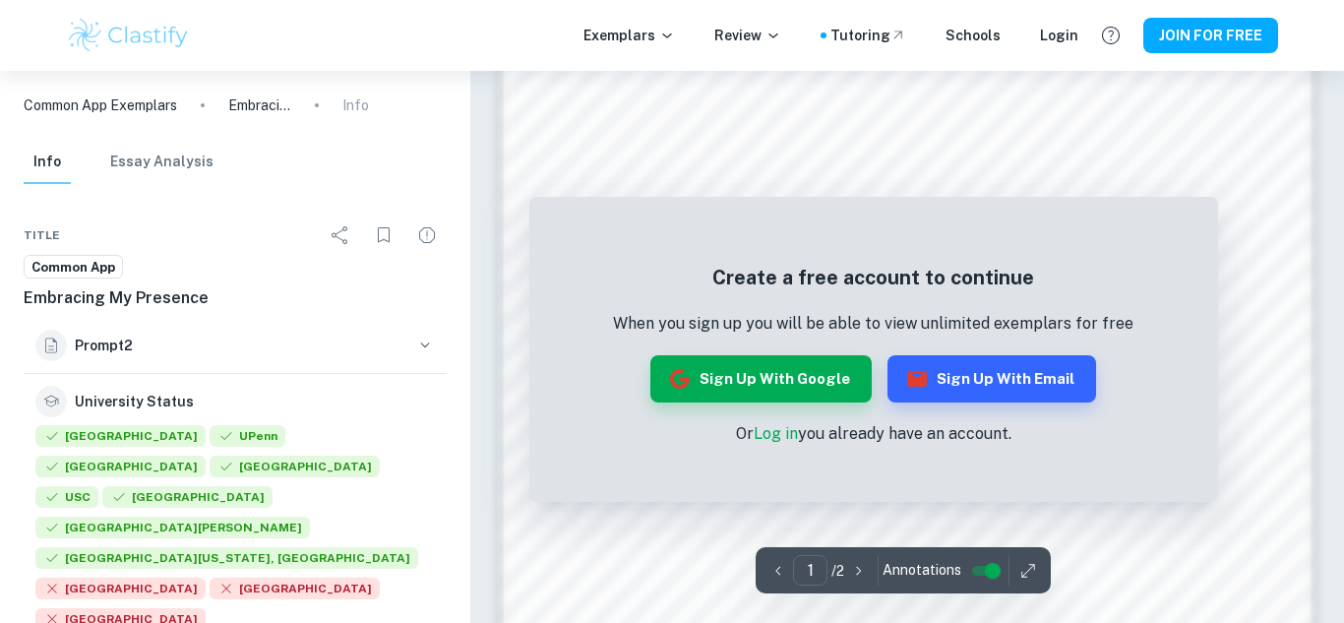
scroll to position [1318, 0]
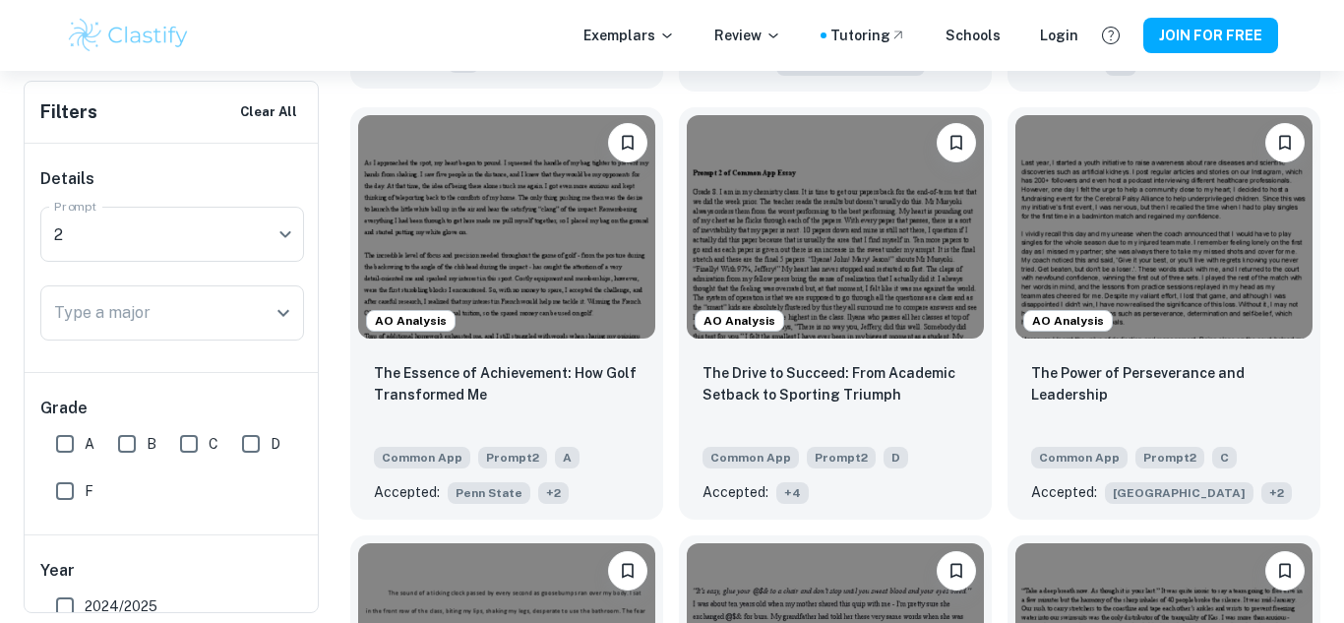
scroll to position [1063, 0]
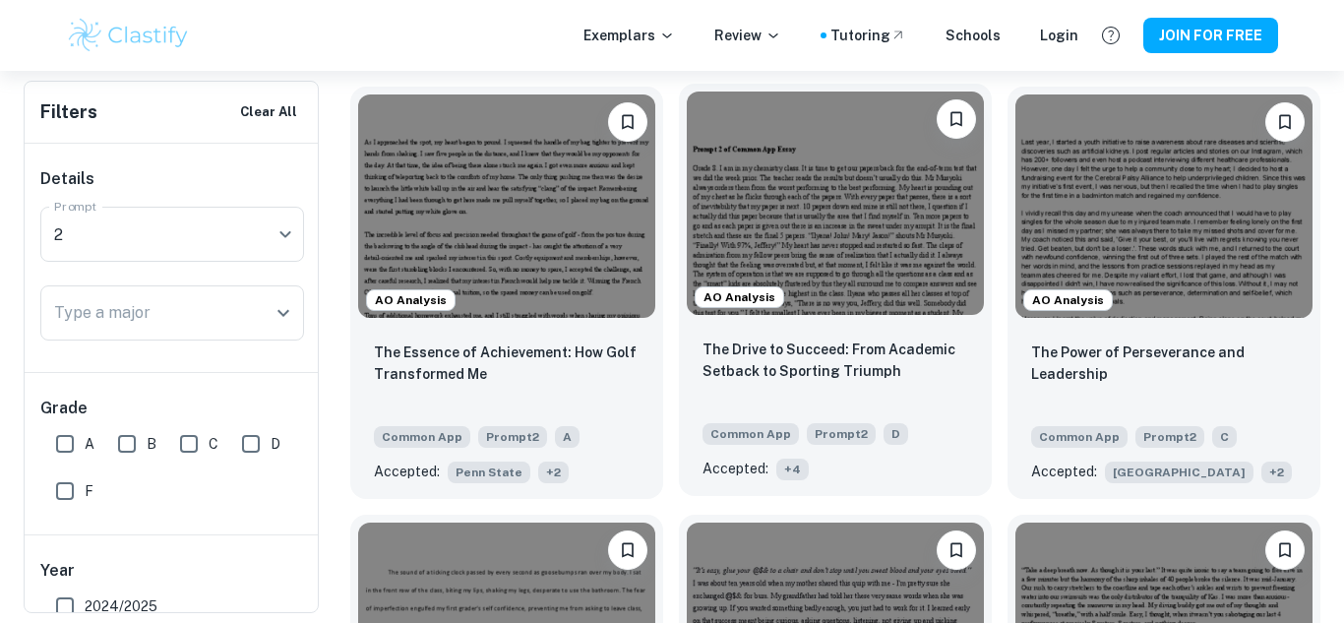
click at [790, 469] on span "+ 4" at bounding box center [793, 470] width 32 height 22
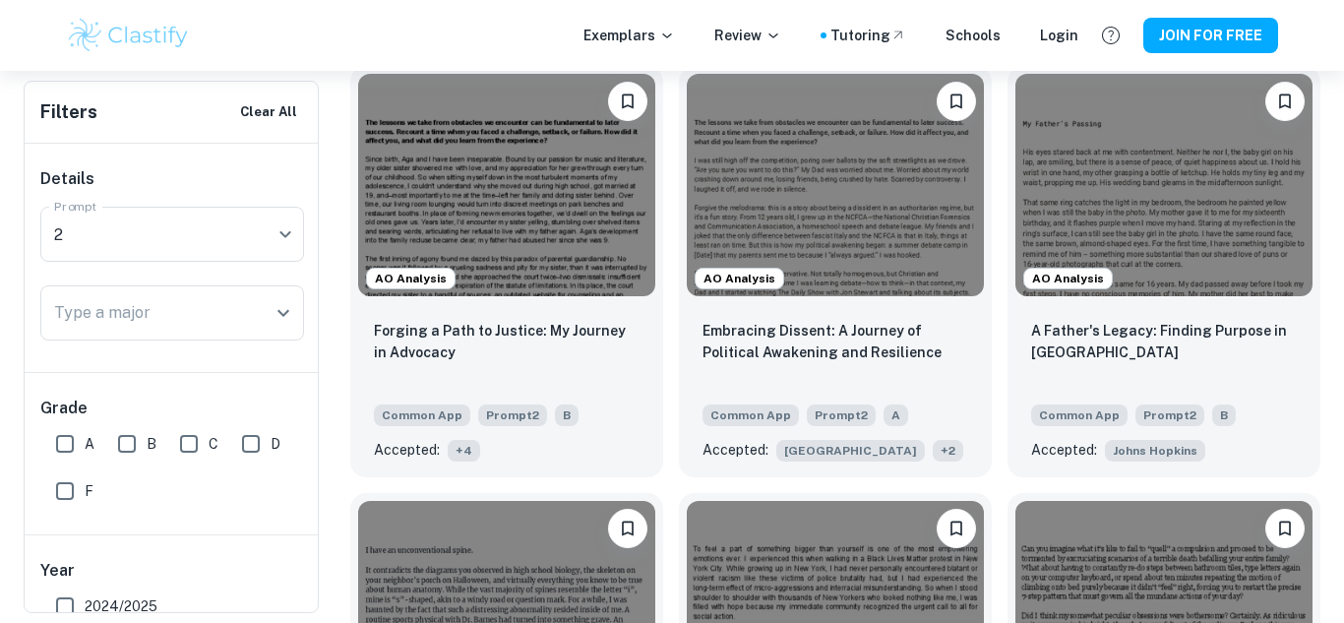
scroll to position [4132, 0]
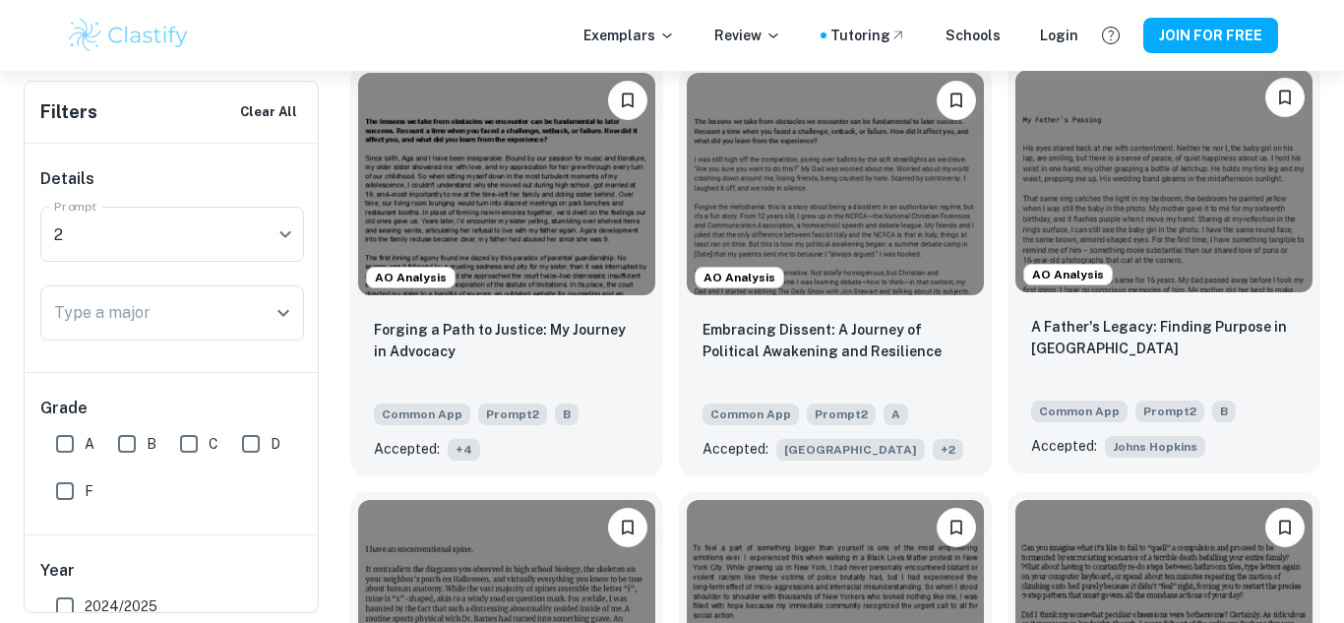
click at [1179, 176] on img at bounding box center [1164, 181] width 297 height 222
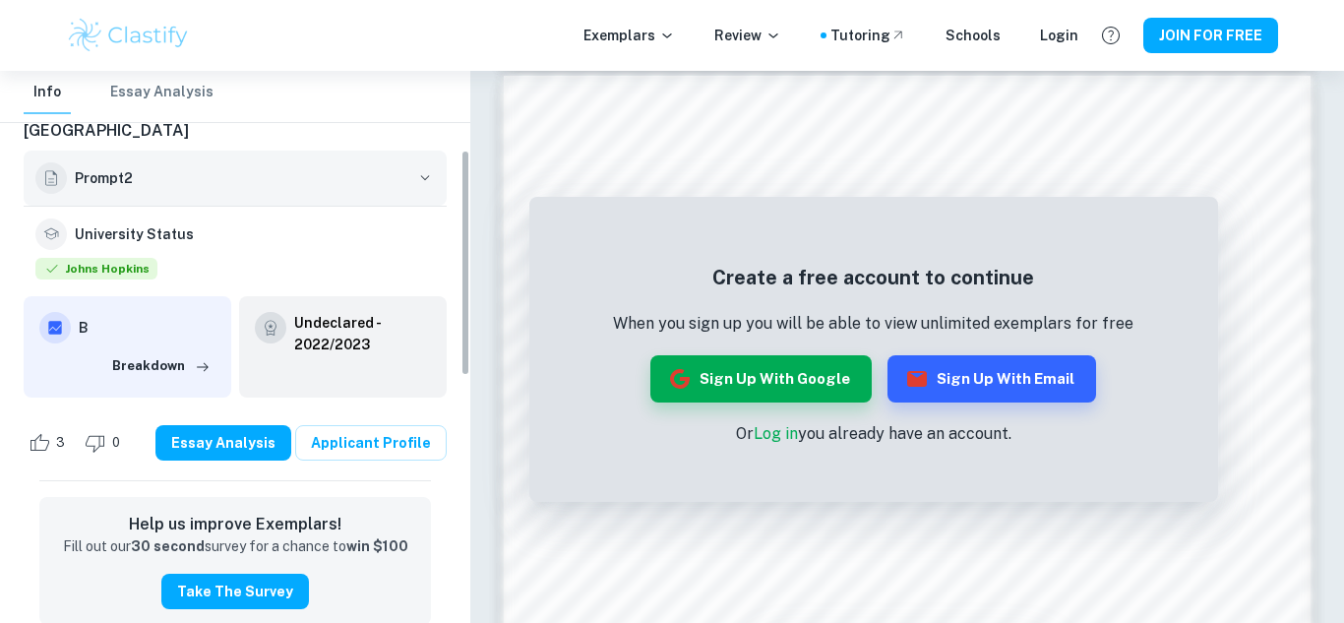
scroll to position [195, 0]
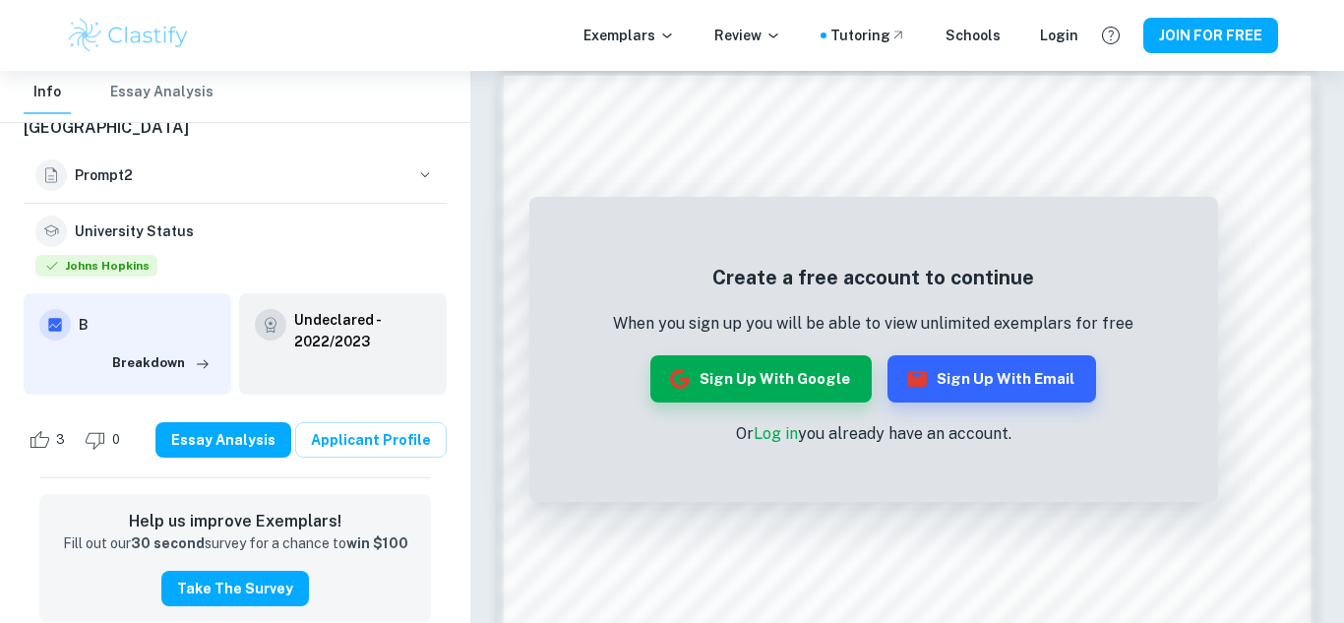
click at [83, 314] on h6 "B" at bounding box center [147, 325] width 137 height 22
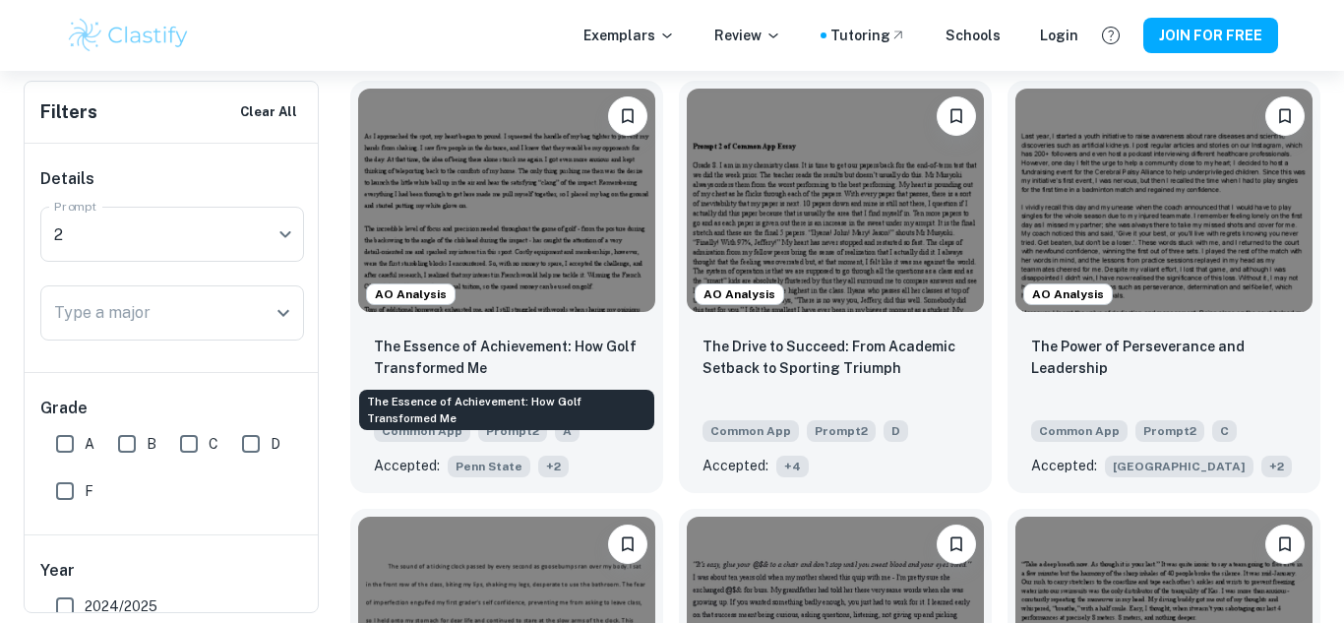
scroll to position [1073, 0]
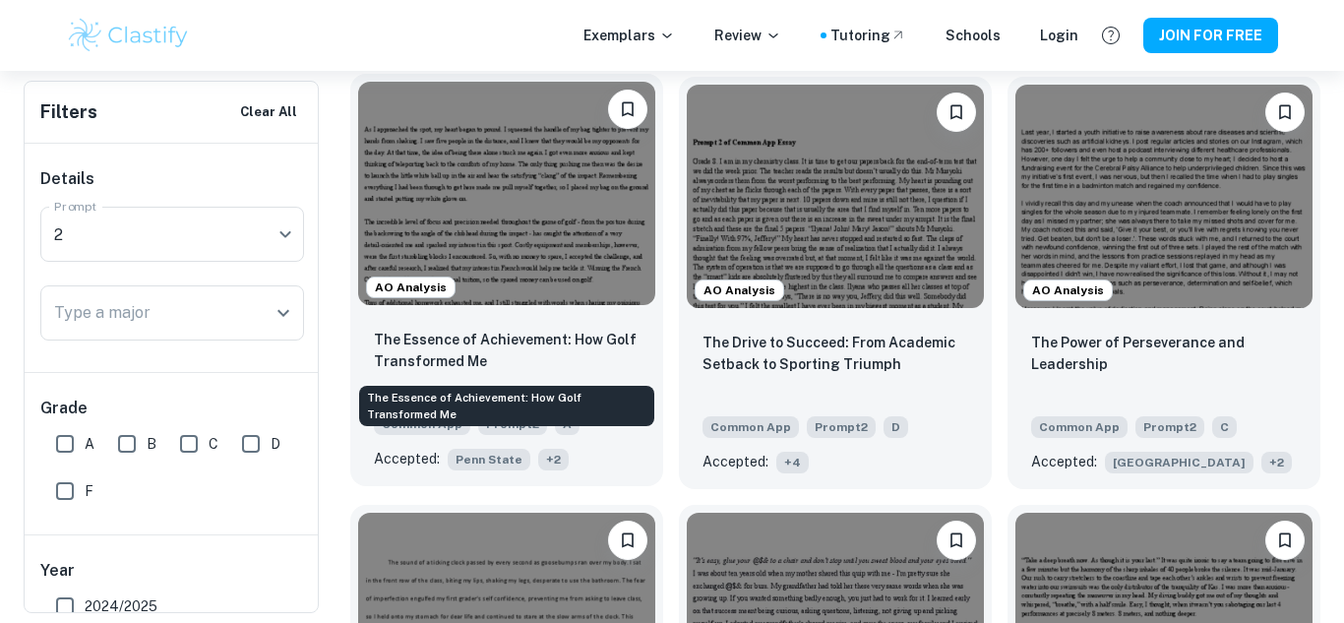
click at [592, 330] on p "The Essence of Achievement: How Golf Transformed Me" at bounding box center [507, 350] width 266 height 43
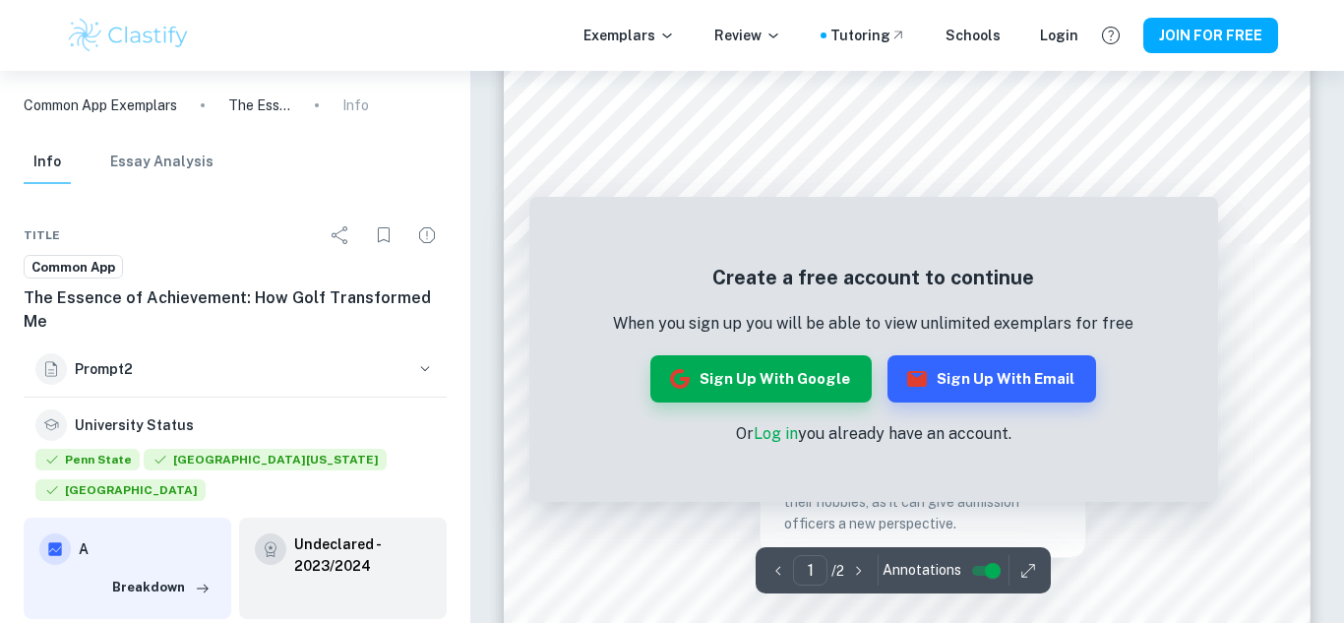
scroll to position [112, 0]
click at [791, 108] on div at bounding box center [897, 108] width 596 height 34
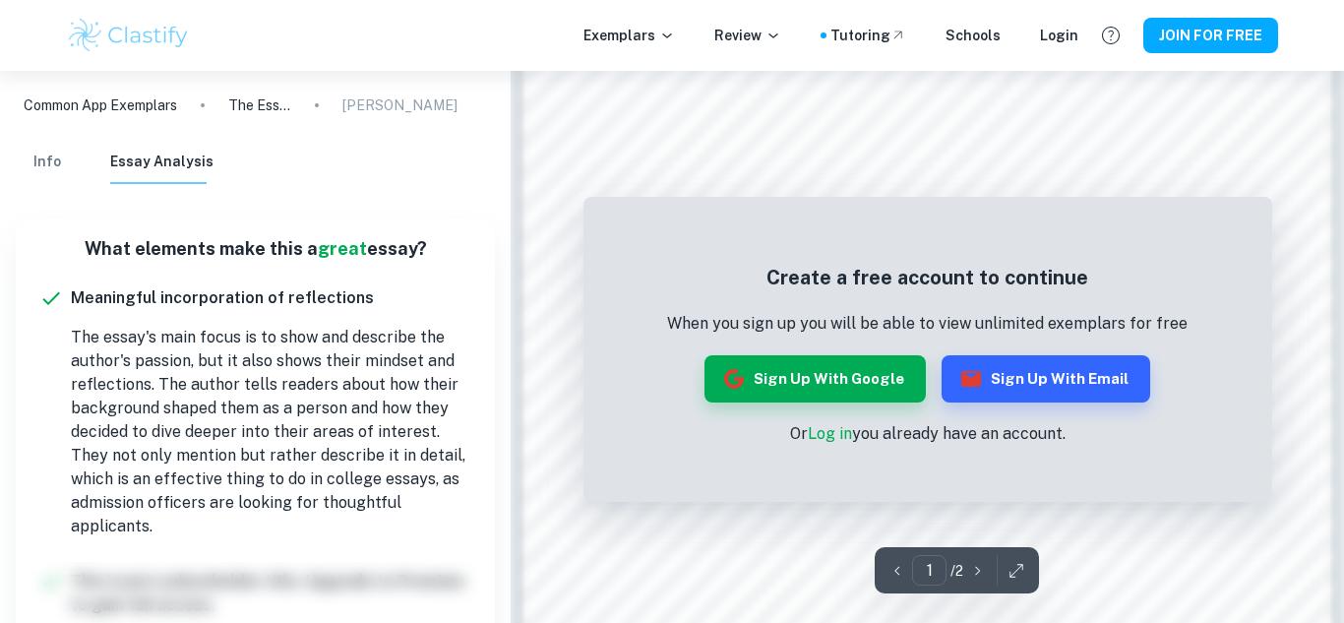
scroll to position [1231, 0]
